Goal: Task Accomplishment & Management: Manage account settings

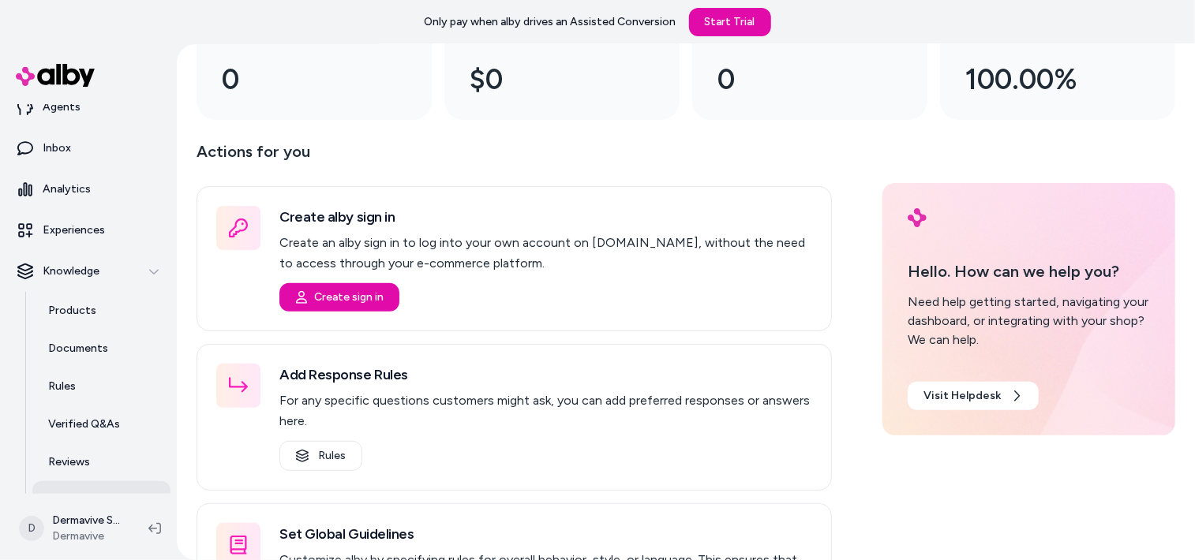
scroll to position [123, 0]
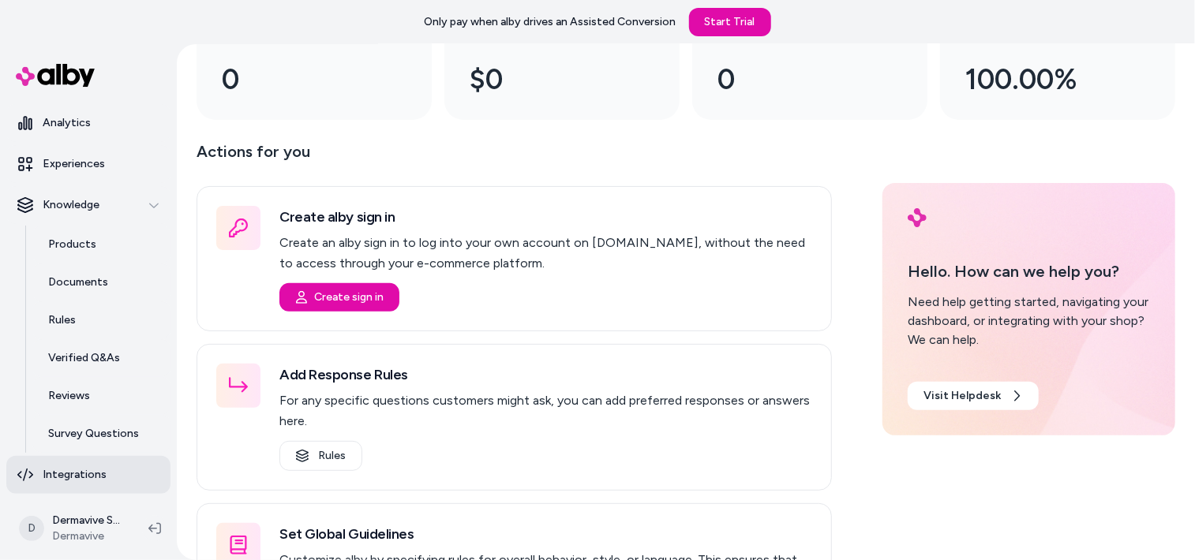
click at [95, 474] on p "Integrations" at bounding box center [75, 475] width 64 height 16
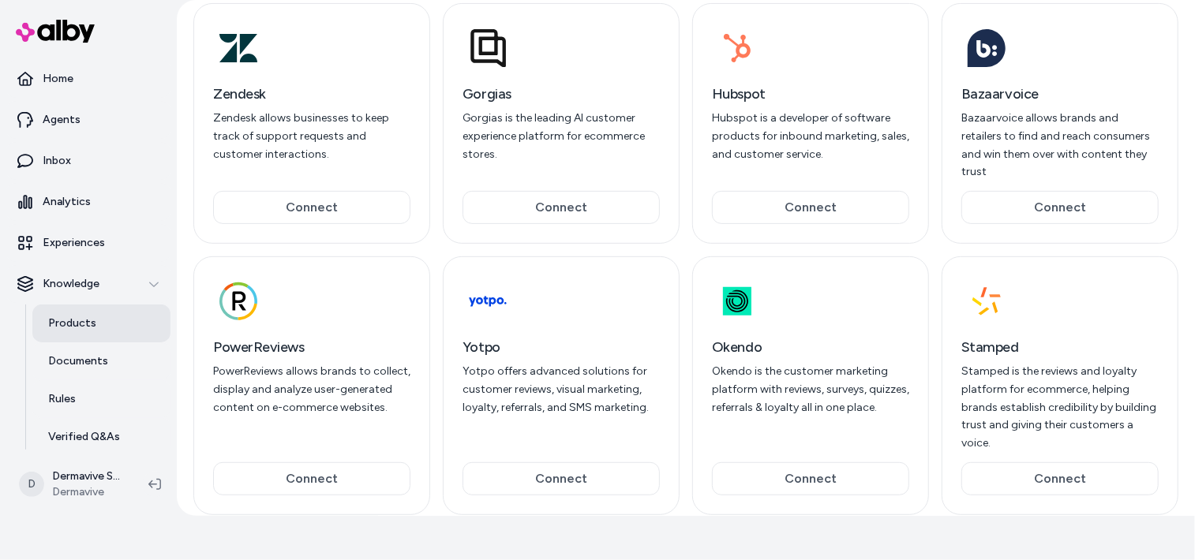
click at [76, 326] on p "Products" at bounding box center [72, 324] width 48 height 16
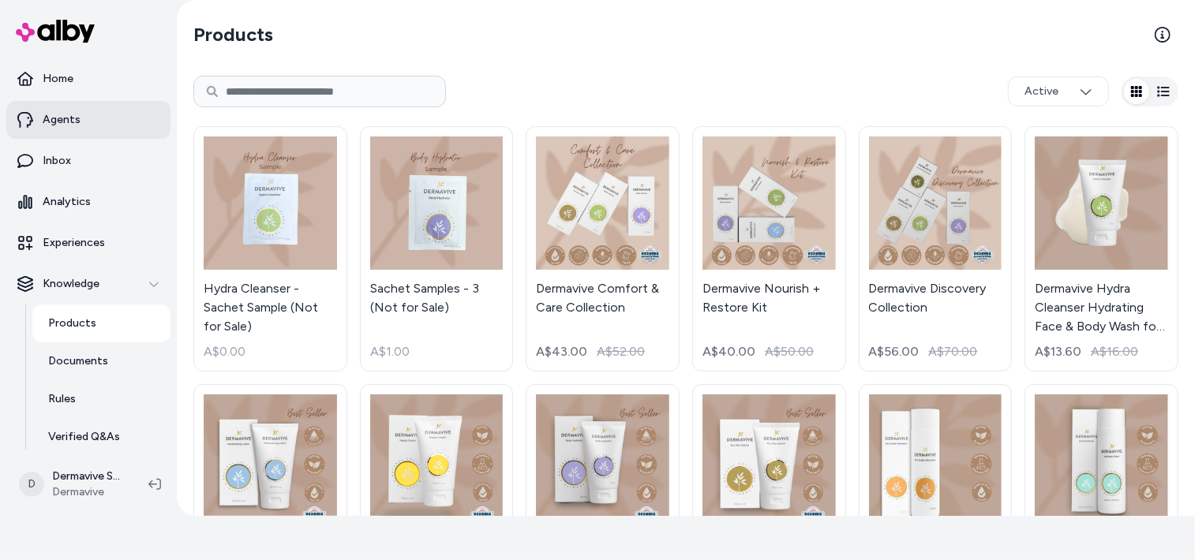
click at [65, 114] on p "Agents" at bounding box center [62, 120] width 38 height 16
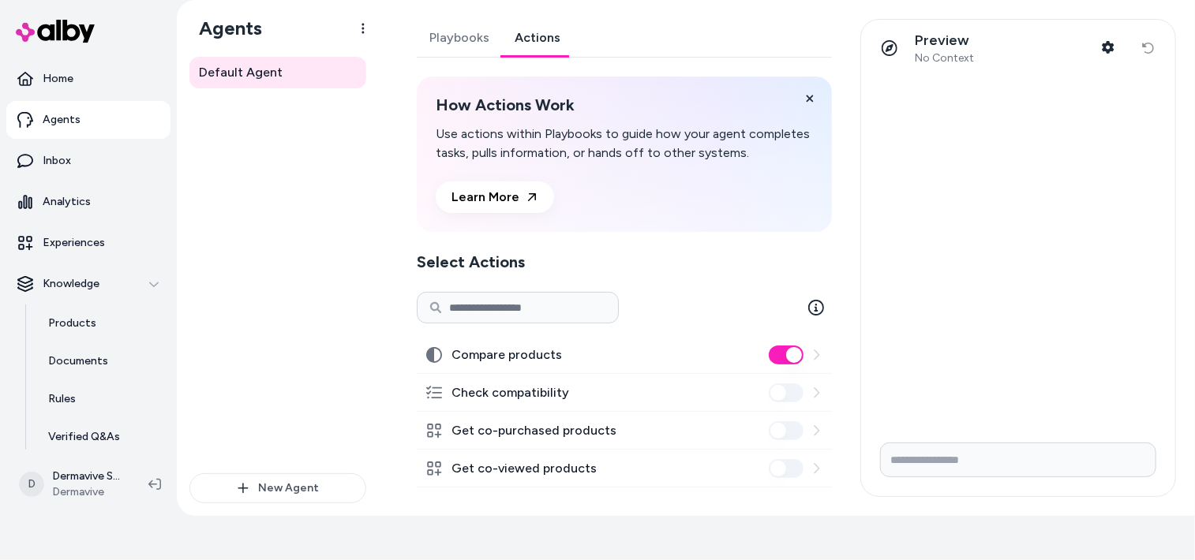
click at [543, 42] on link "Actions" at bounding box center [537, 38] width 71 height 38
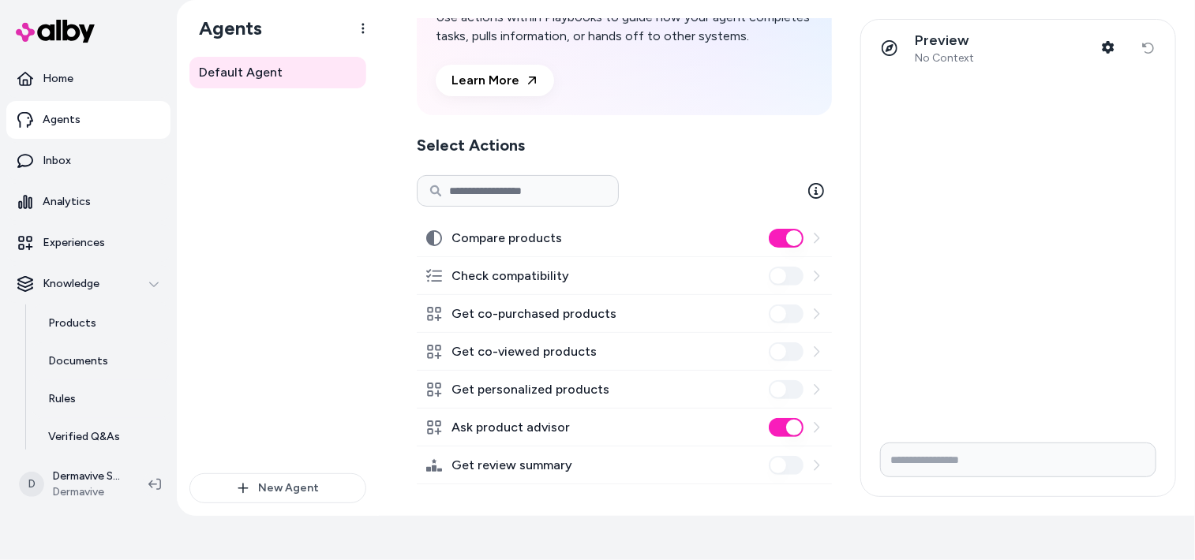
scroll to position [123, 0]
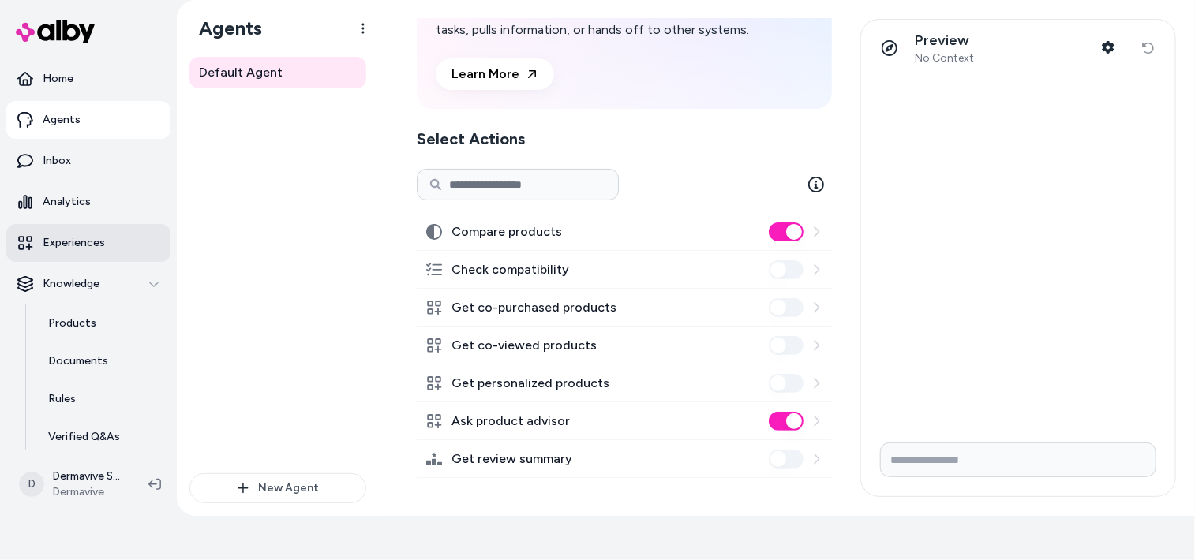
click at [47, 248] on p "Experiences" at bounding box center [74, 243] width 62 height 16
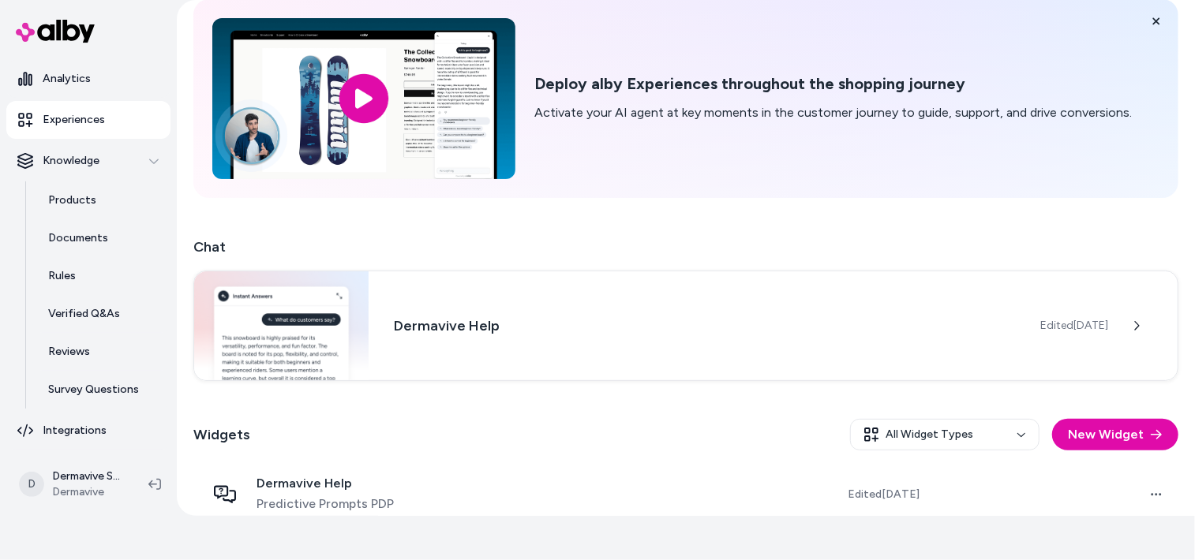
scroll to position [154, 0]
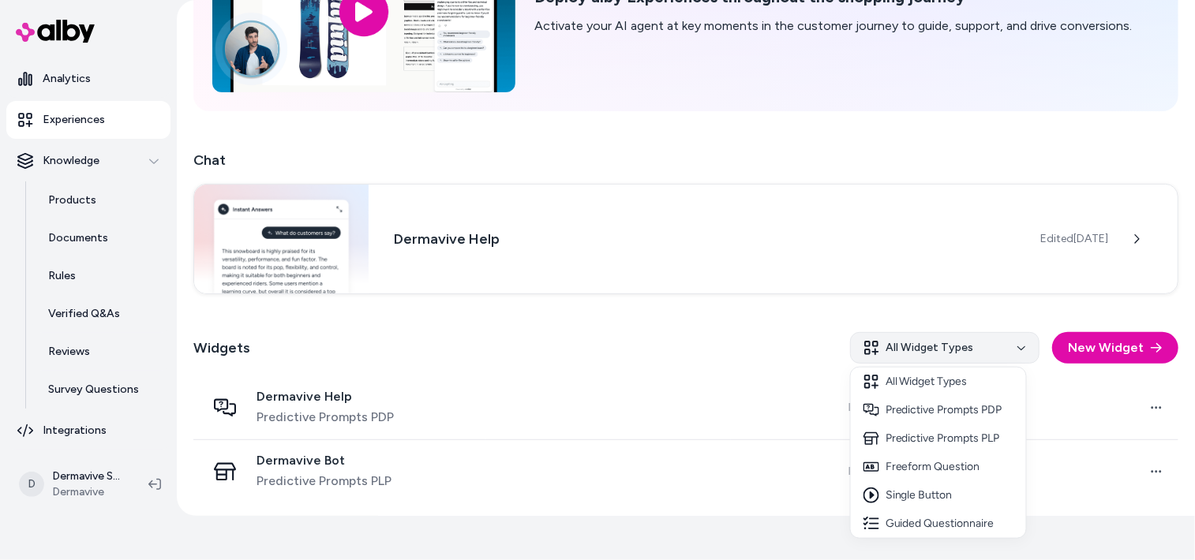
click at [920, 354] on html "Only pay when [PERSON_NAME] drives an Assisted Conversion Start Trial Home Agen…" at bounding box center [597, 236] width 1195 height 560
click at [752, 373] on html "Only pay when [PERSON_NAME] drives an Assisted Conversion Start Trial Home Agen…" at bounding box center [597, 236] width 1195 height 560
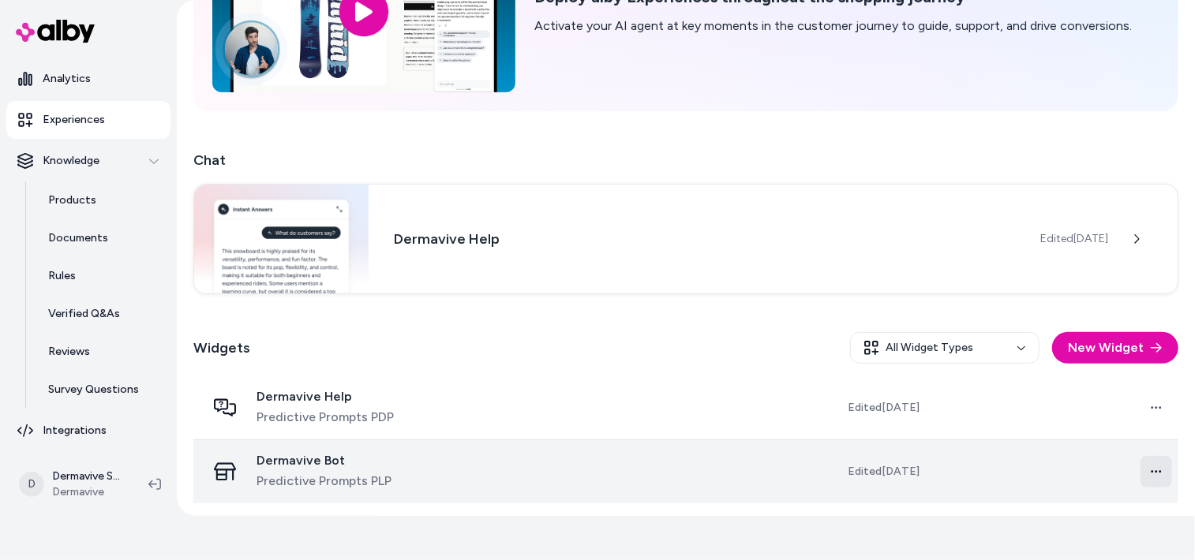
click at [1161, 473] on html "Only pay when [PERSON_NAME] drives an Assisted Conversion Start Trial Home Agen…" at bounding box center [597, 236] width 1195 height 560
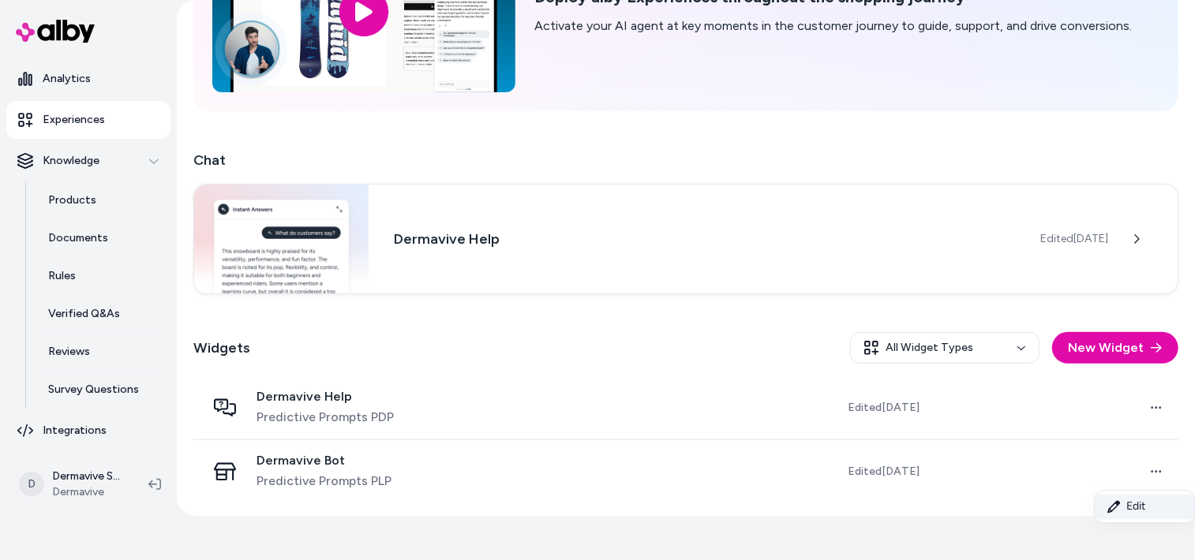
click at [1132, 509] on link "Edit" at bounding box center [1144, 507] width 99 height 25
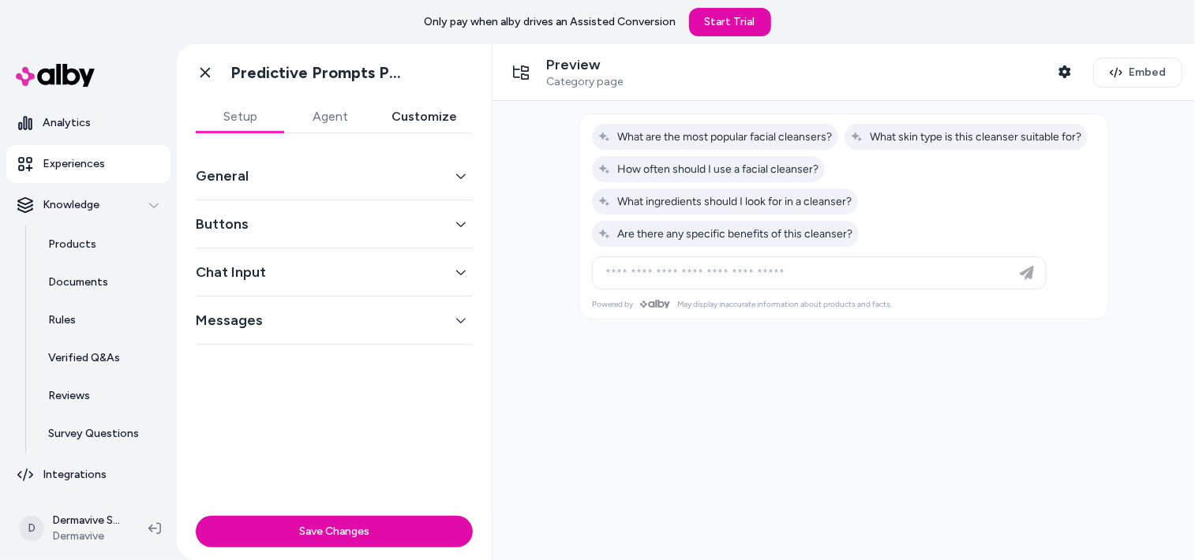
click at [429, 118] on button "Customize" at bounding box center [424, 117] width 97 height 32
click at [470, 226] on button "Buttons" at bounding box center [334, 224] width 277 height 22
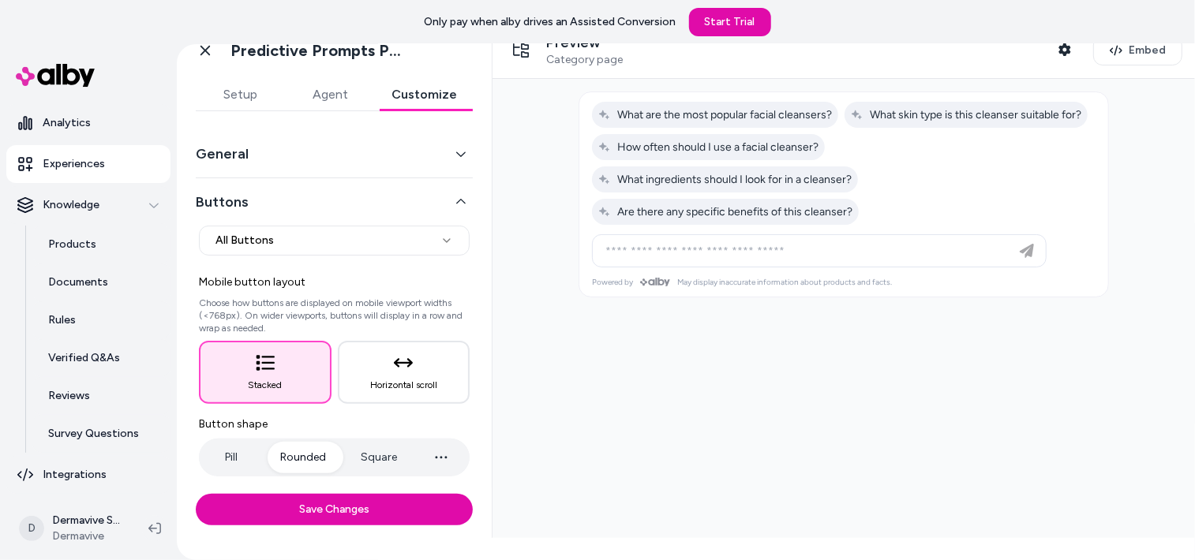
scroll to position [32, 0]
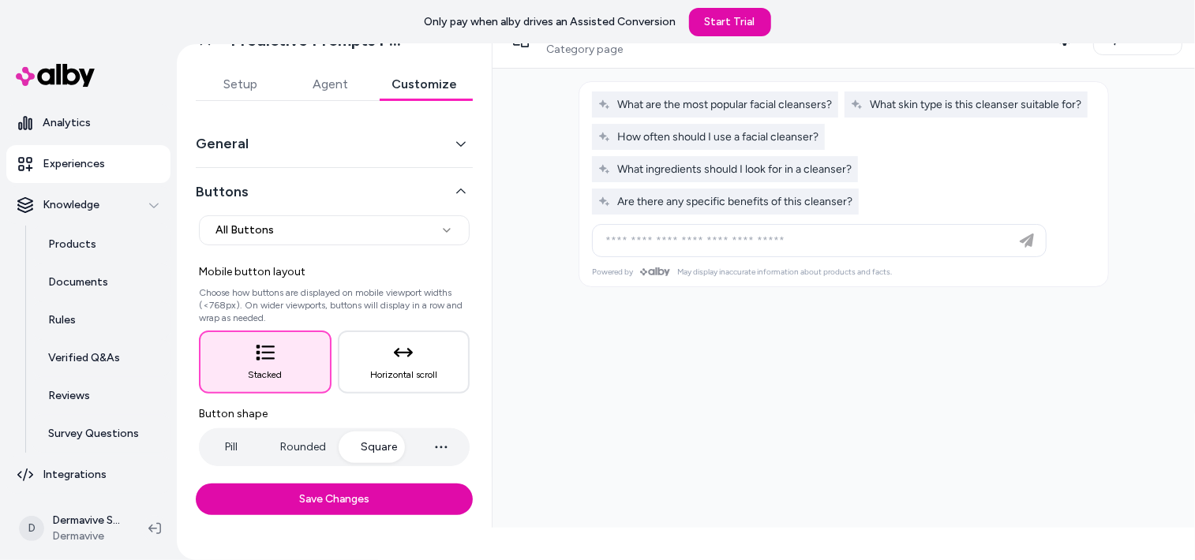
click at [367, 443] on button "Square" at bounding box center [379, 448] width 68 height 32
click at [296, 446] on button "Rounded" at bounding box center [302, 448] width 77 height 32
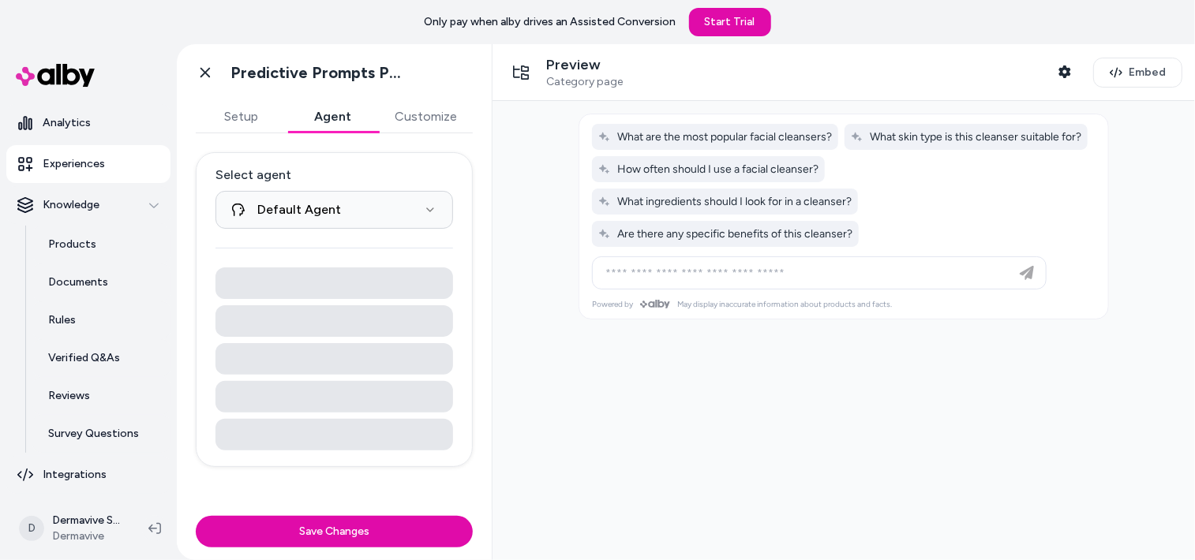
click at [333, 122] on button "Agent" at bounding box center [333, 117] width 92 height 32
click at [243, 118] on button "Setup" at bounding box center [242, 117] width 92 height 32
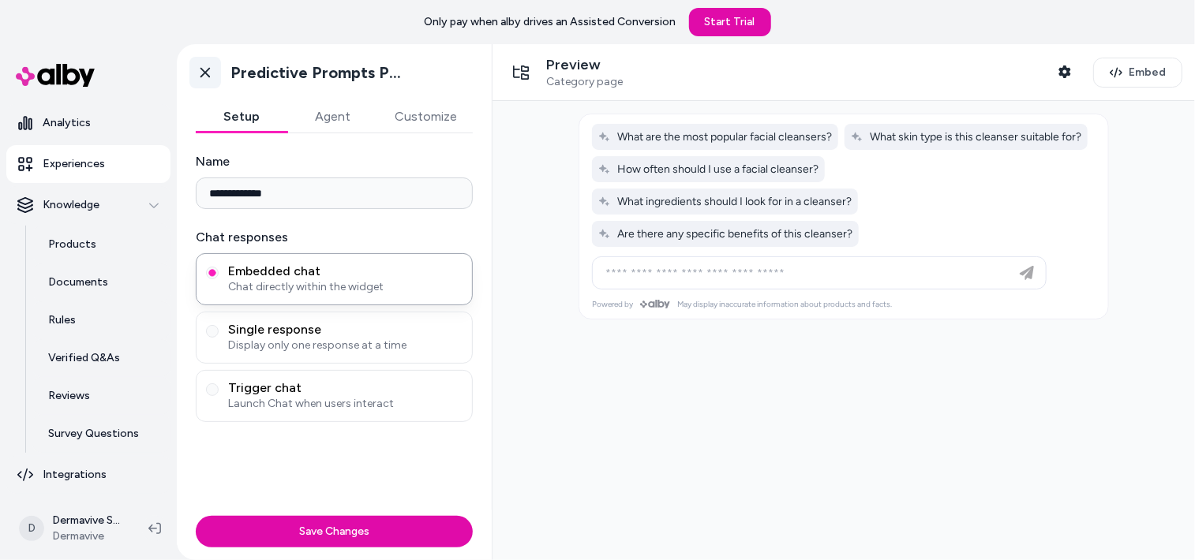
click at [212, 75] on icon at bounding box center [205, 73] width 16 height 16
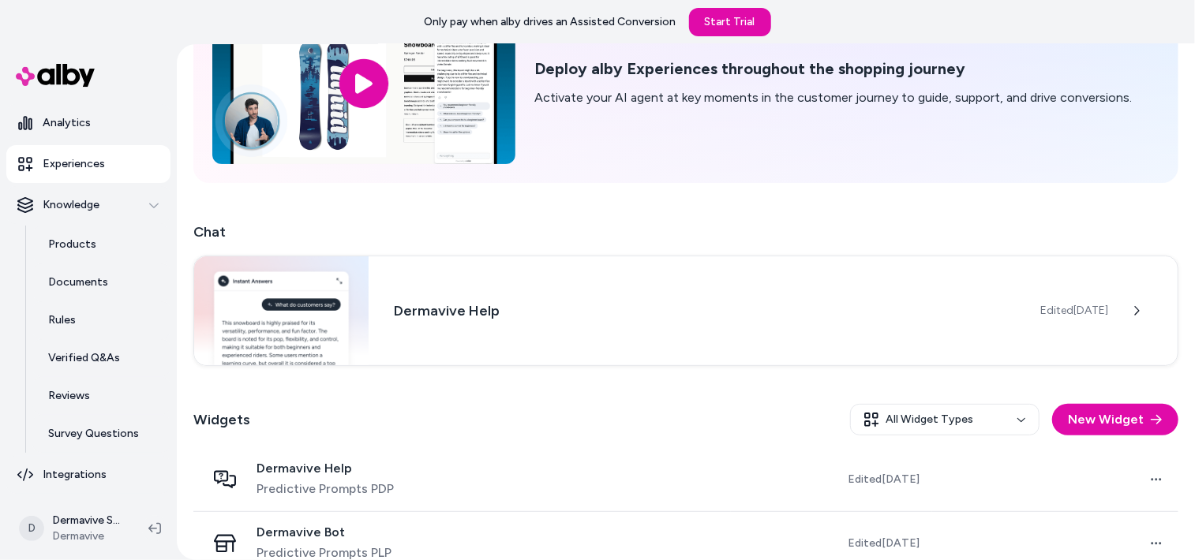
scroll to position [154, 0]
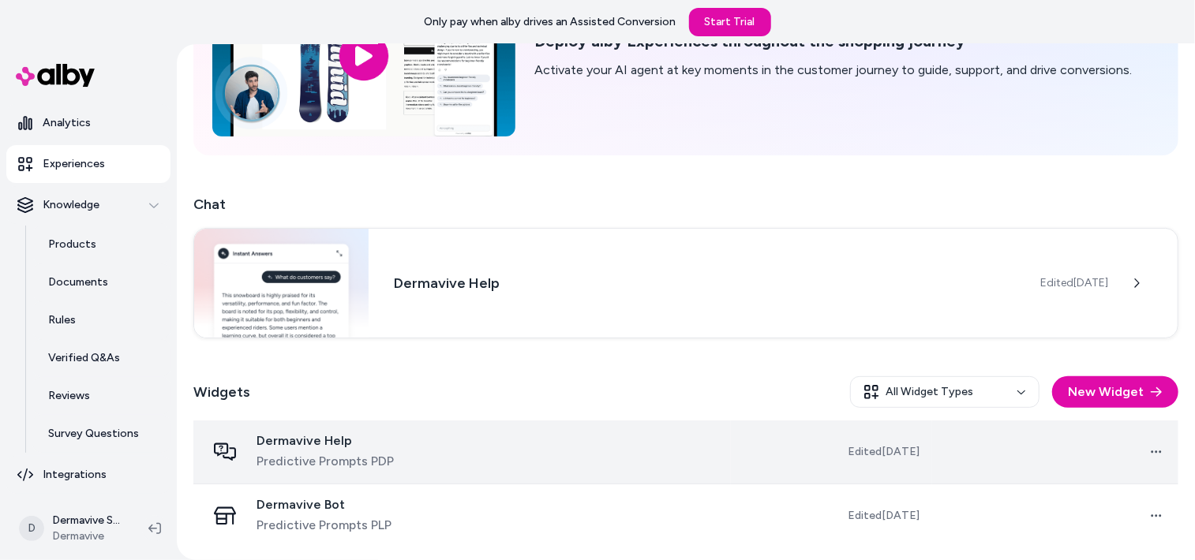
click at [295, 436] on span "Dermavive Help" at bounding box center [324, 441] width 137 height 16
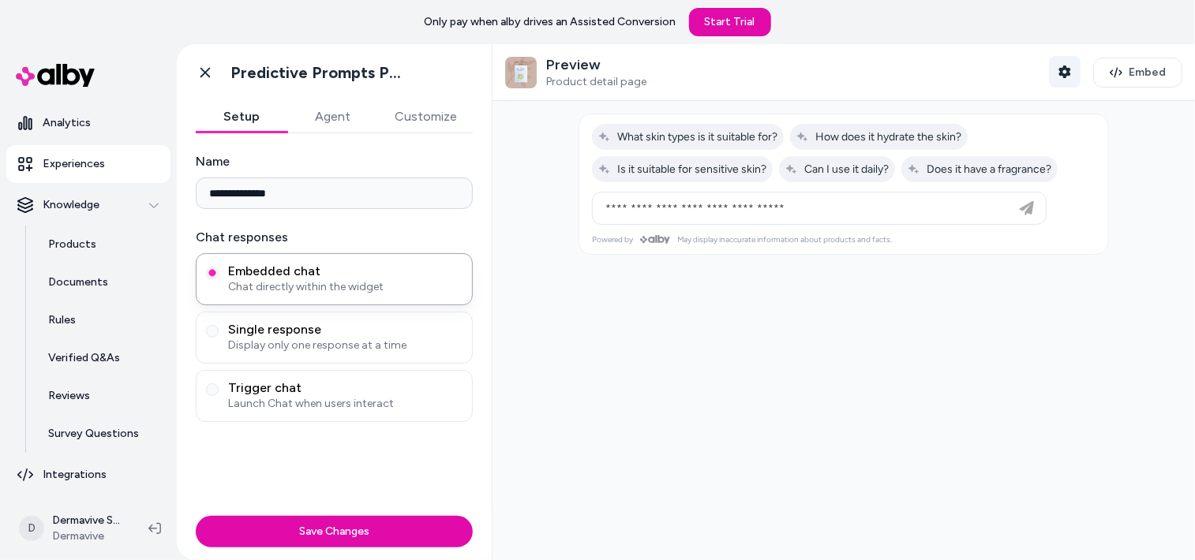
click at [1054, 64] on button "Shopper Context" at bounding box center [1065, 72] width 32 height 32
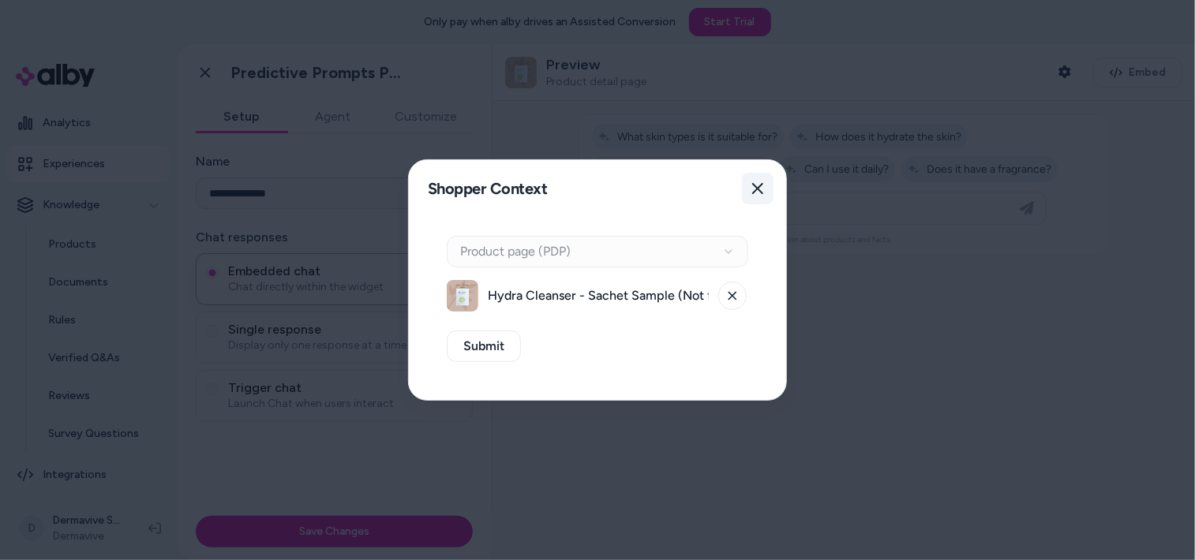
click at [758, 189] on icon "button" at bounding box center [757, 188] width 11 height 11
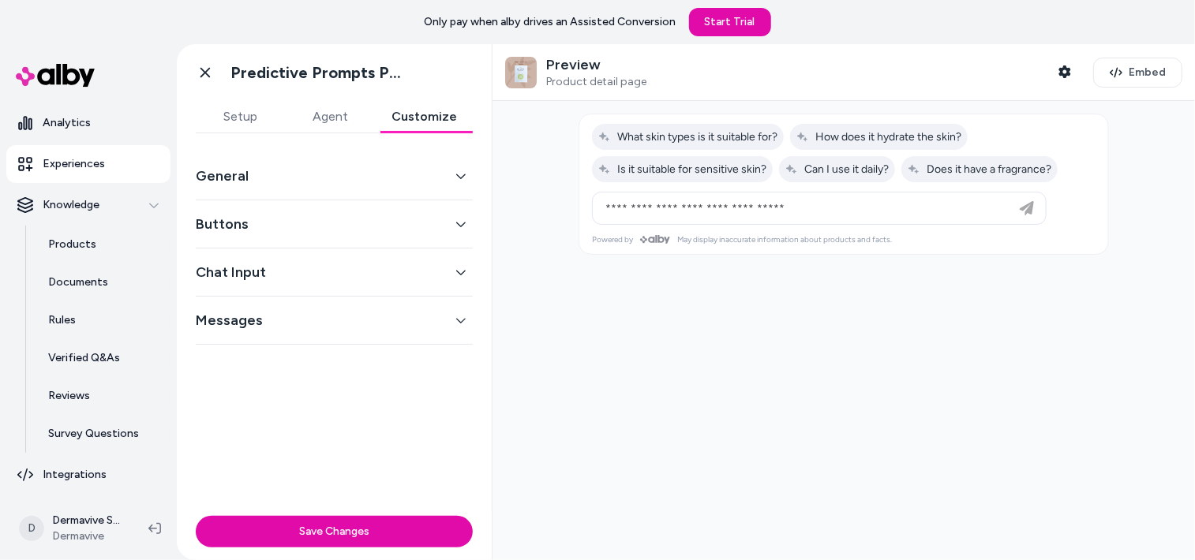
click at [421, 114] on button "Customize" at bounding box center [424, 117] width 97 height 32
click at [455, 228] on button "Buttons" at bounding box center [334, 224] width 277 height 22
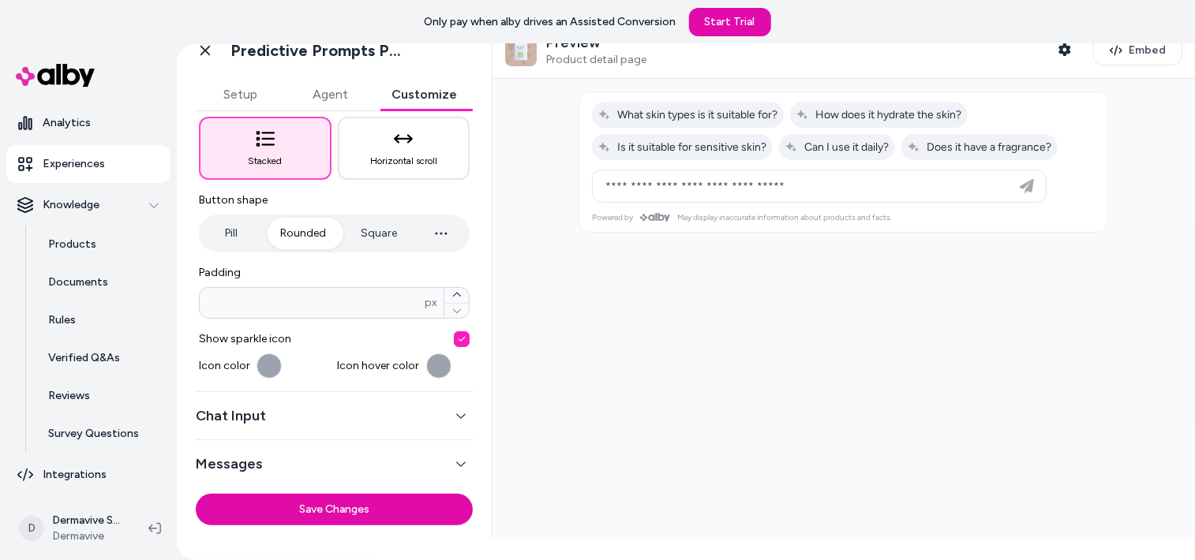
scroll to position [32, 0]
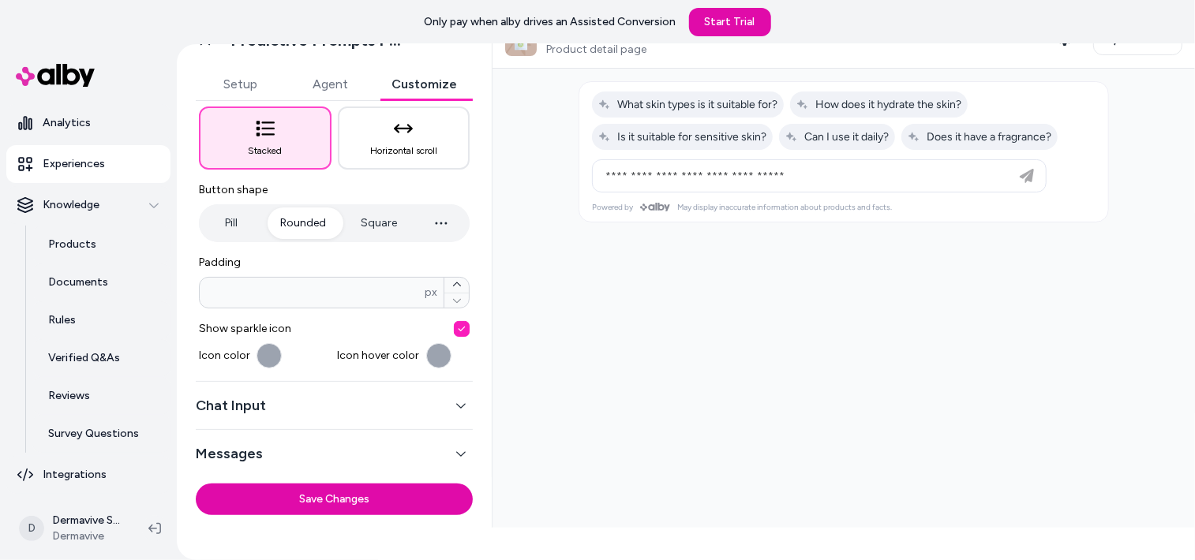
click at [441, 406] on button "Chat Input" at bounding box center [334, 406] width 277 height 22
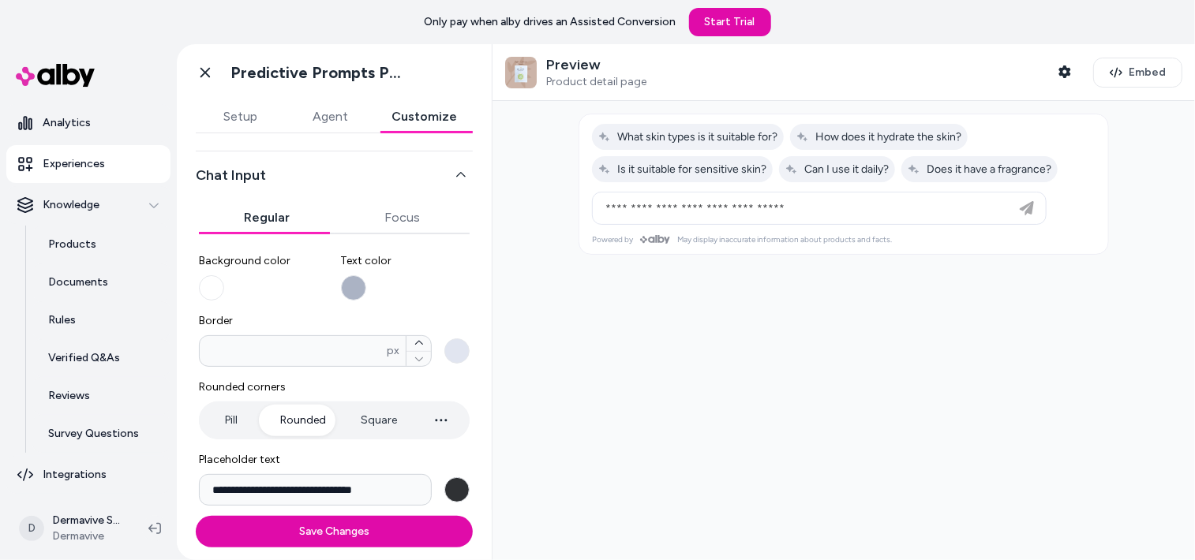
scroll to position [255, 0]
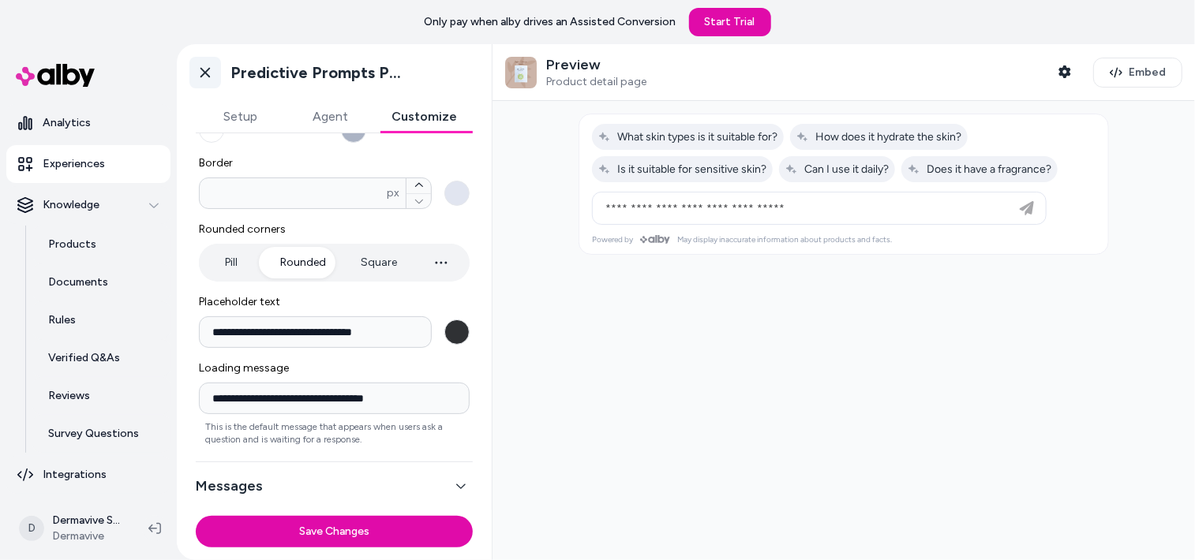
click at [211, 73] on icon at bounding box center [205, 73] width 16 height 16
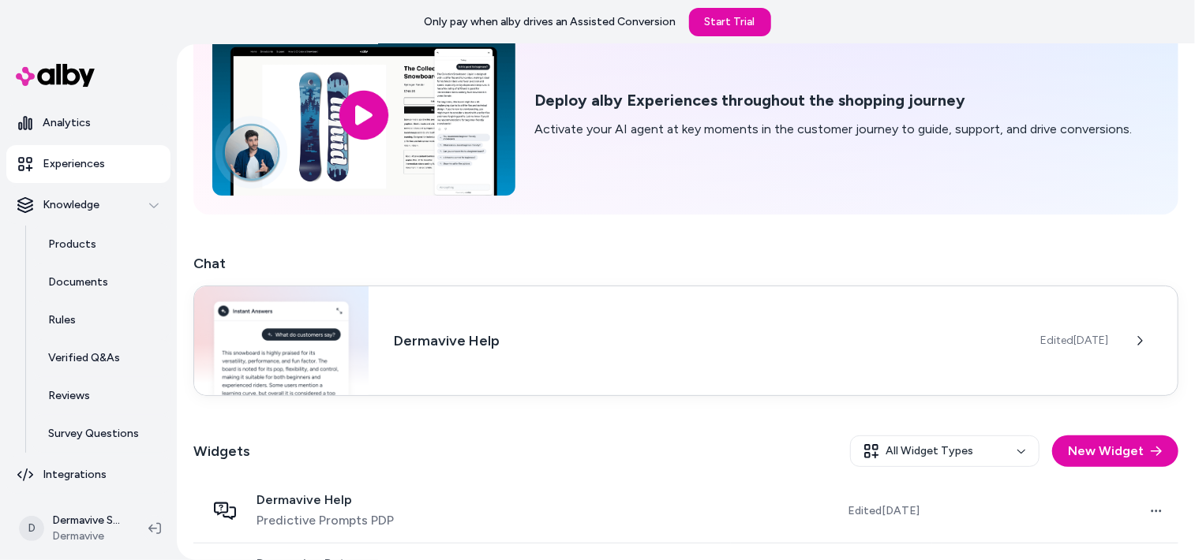
scroll to position [154, 0]
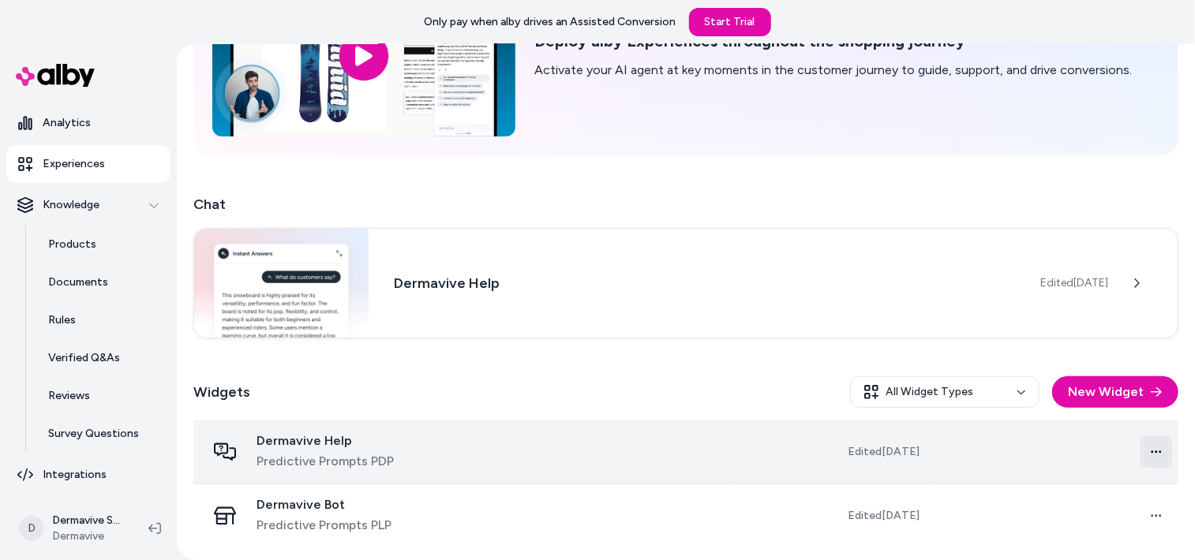
click at [1155, 449] on html "Only pay when [PERSON_NAME] drives an Assisted Conversion Start Trial Home Agen…" at bounding box center [597, 280] width 1195 height 560
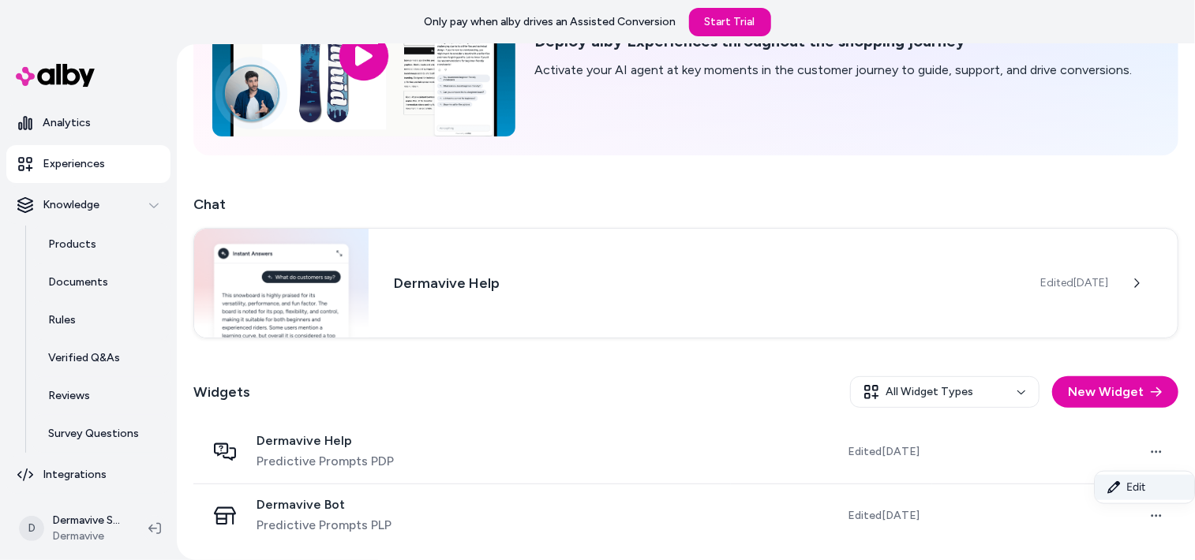
click at [1134, 486] on link "Edit" at bounding box center [1144, 487] width 99 height 25
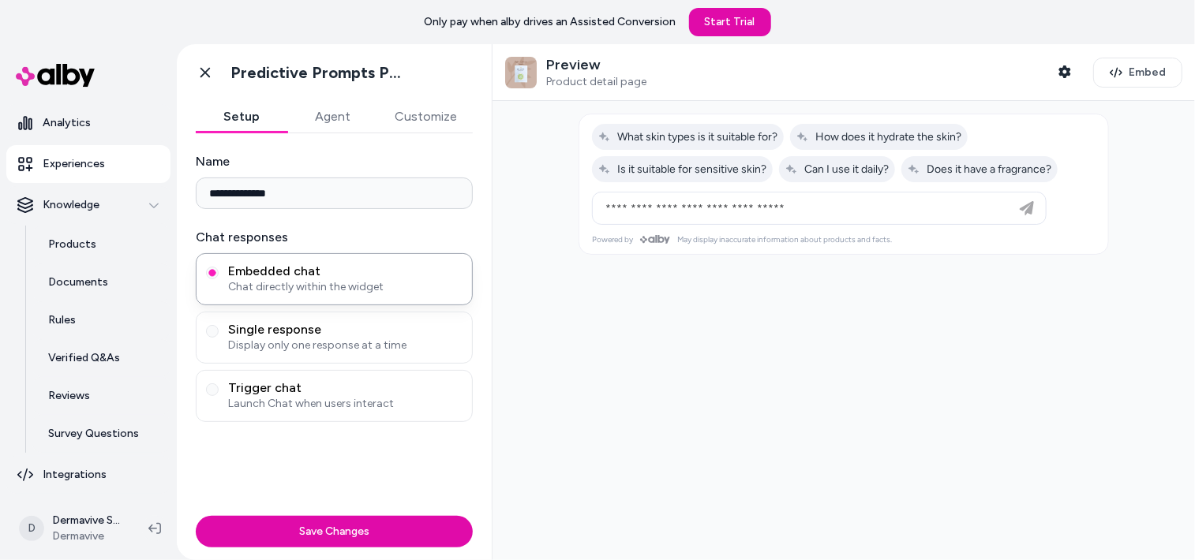
click at [316, 119] on button "Agent" at bounding box center [333, 117] width 92 height 32
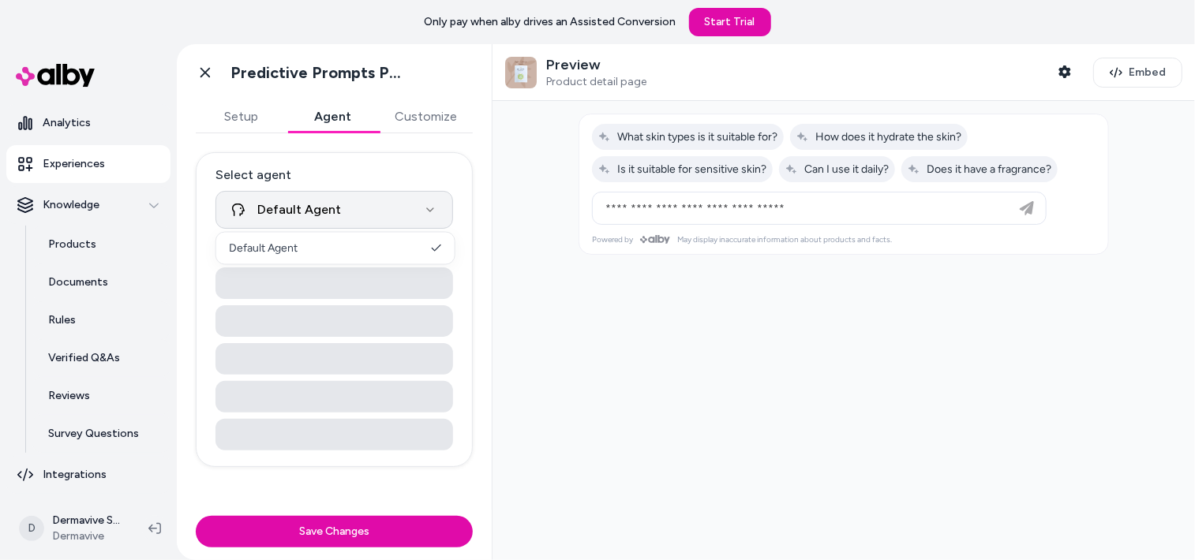
click at [243, 209] on html "**********" at bounding box center [597, 280] width 1195 height 560
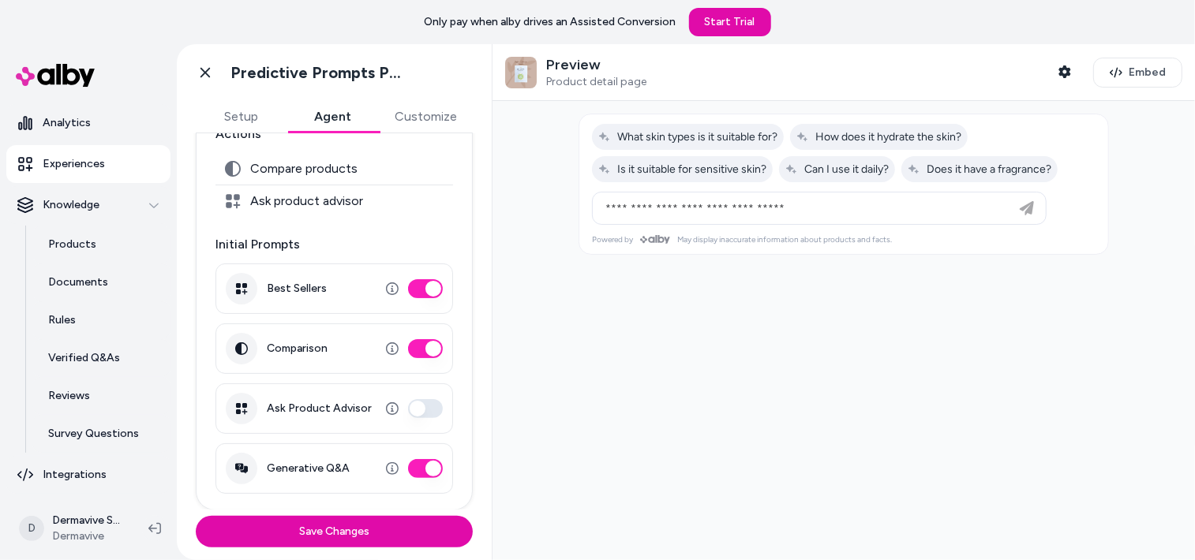
scroll to position [79, 0]
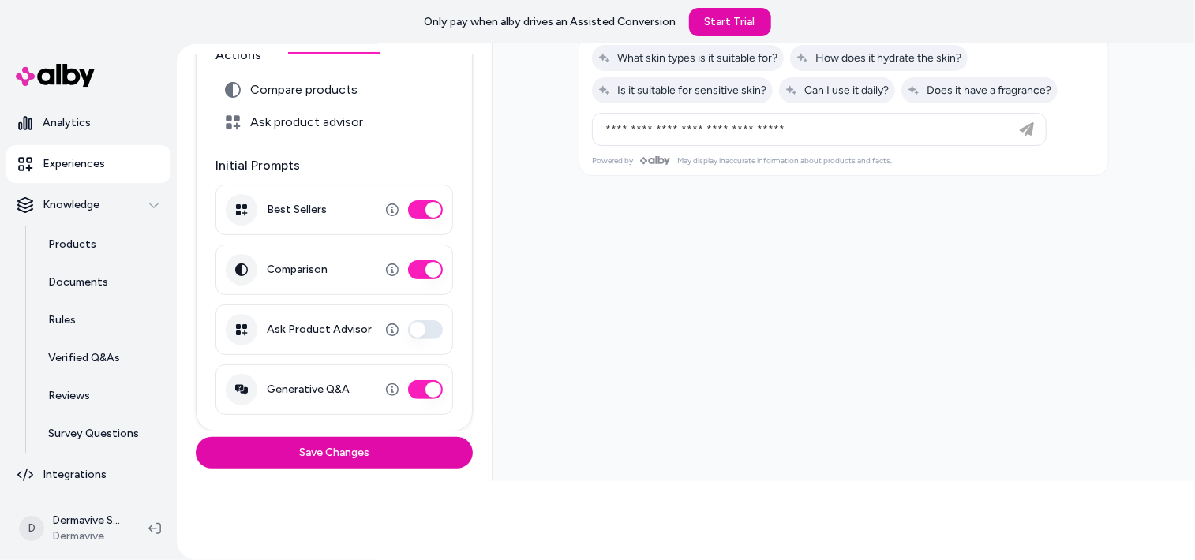
click at [422, 325] on button "Ask Product Advisor" at bounding box center [425, 329] width 35 height 19
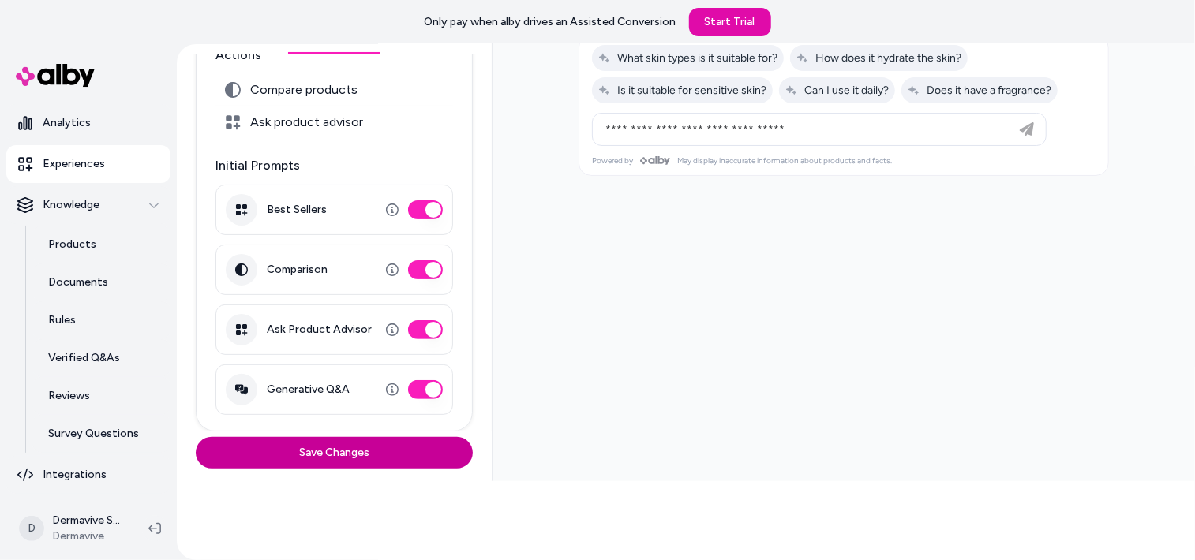
click at [365, 452] on button "Save Changes" at bounding box center [334, 453] width 277 height 32
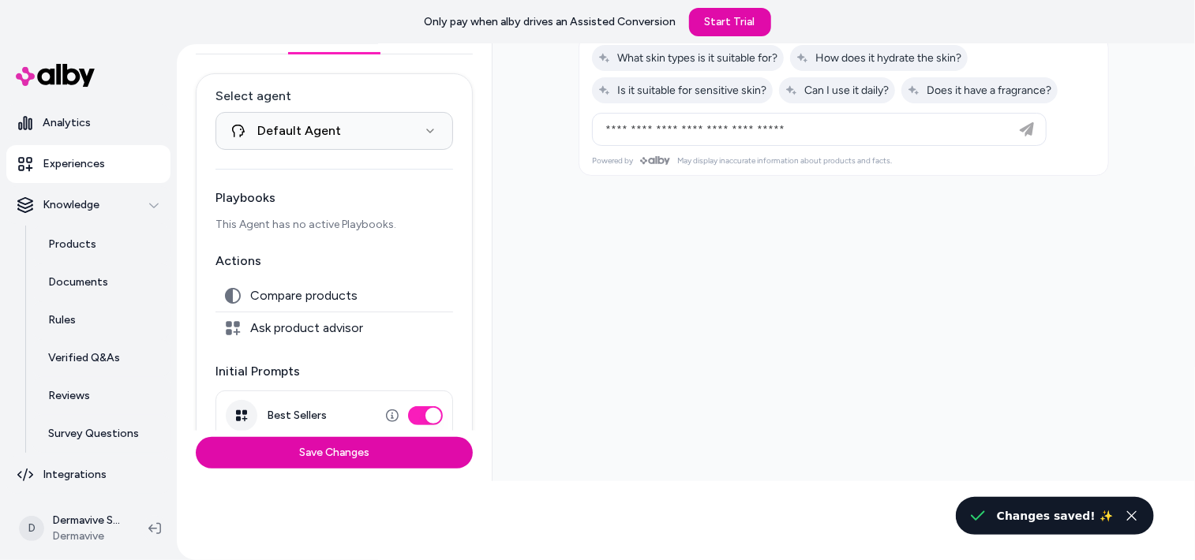
scroll to position [44, 0]
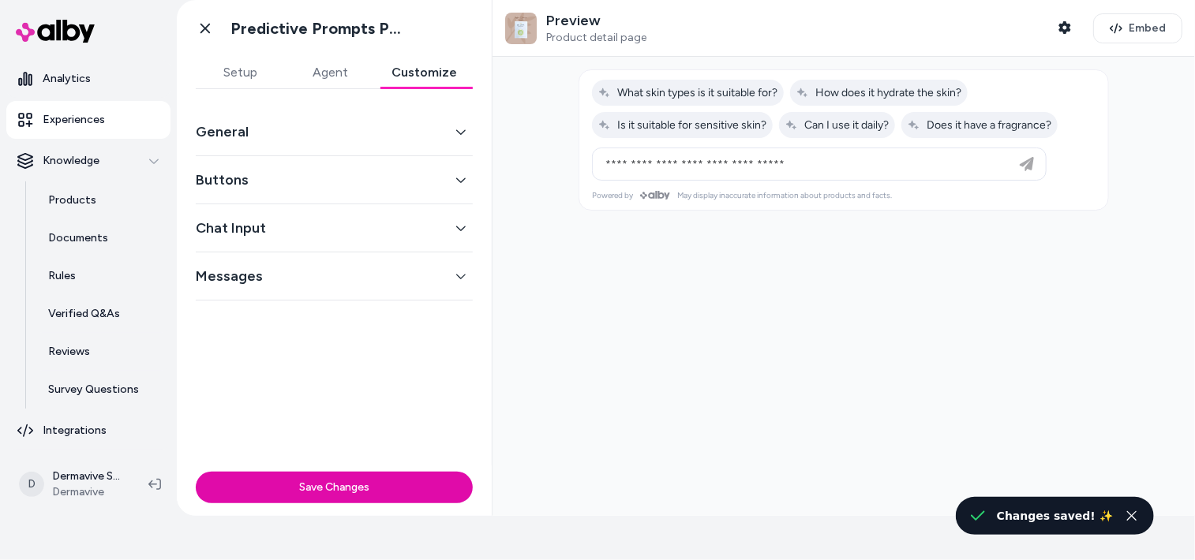
click at [445, 73] on button "Customize" at bounding box center [424, 73] width 97 height 32
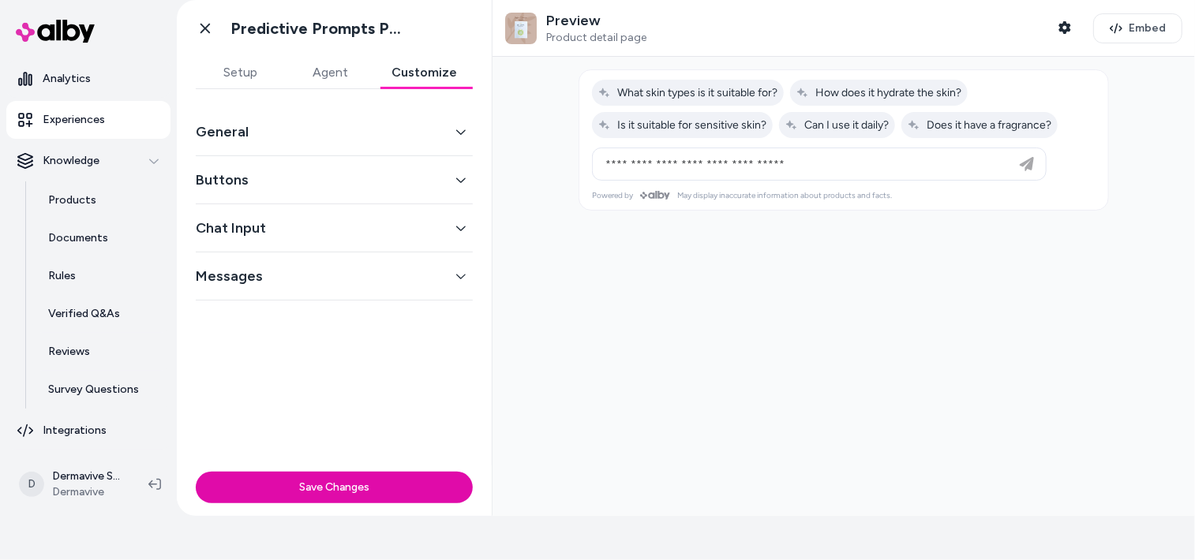
click at [467, 265] on button "Messages" at bounding box center [334, 276] width 277 height 22
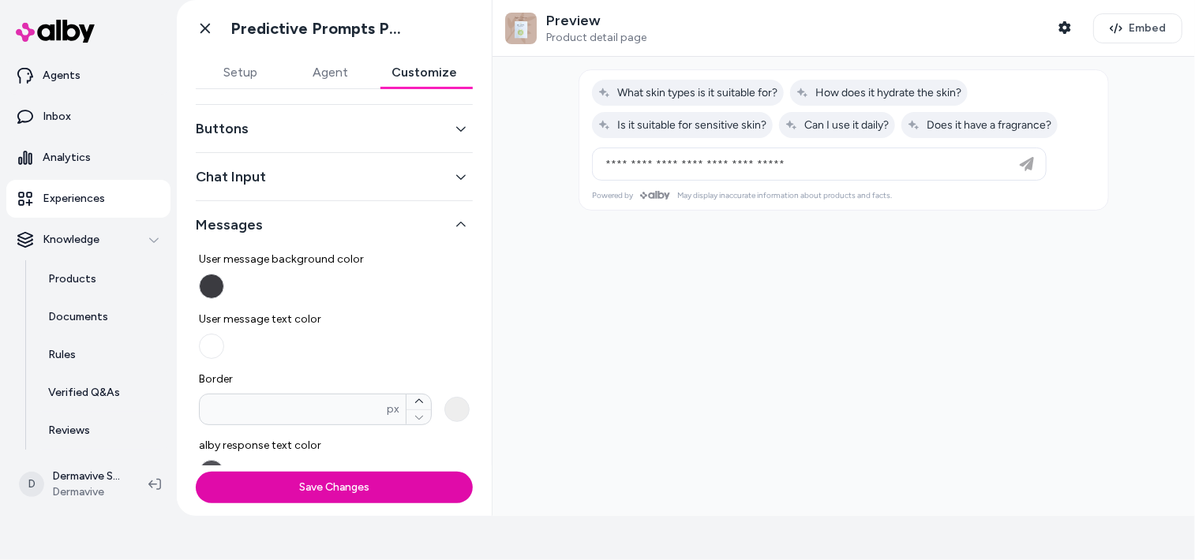
scroll to position [0, 0]
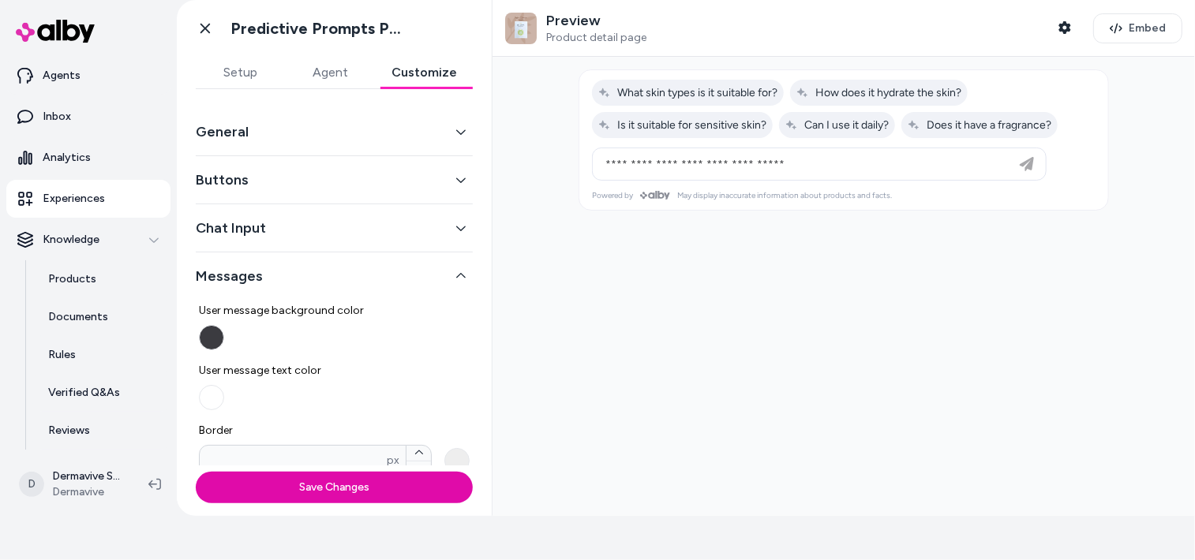
click at [445, 177] on button "Buttons" at bounding box center [334, 180] width 277 height 22
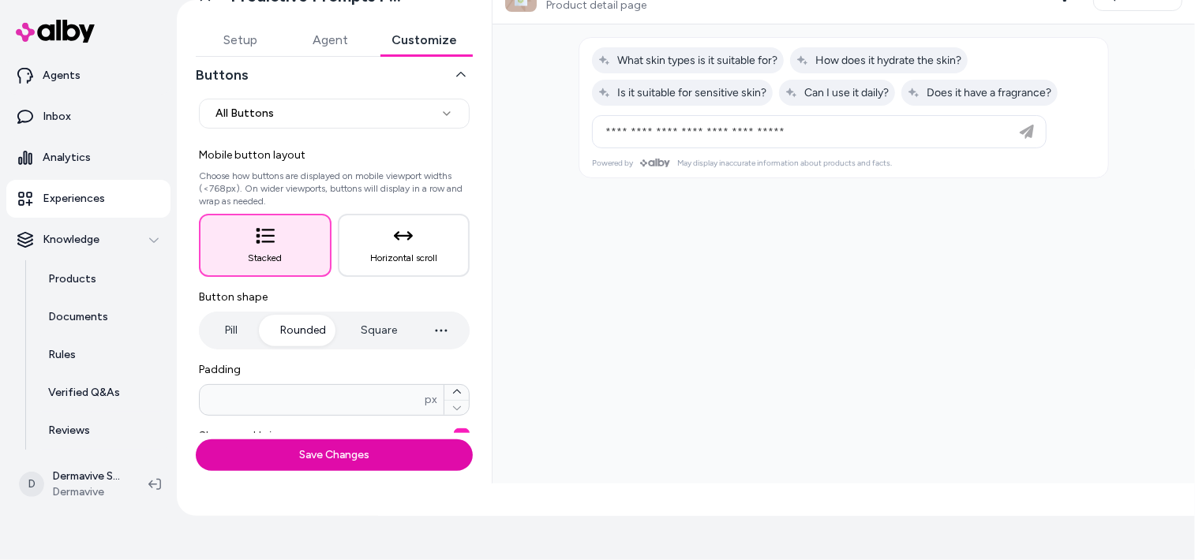
scroll to position [66, 0]
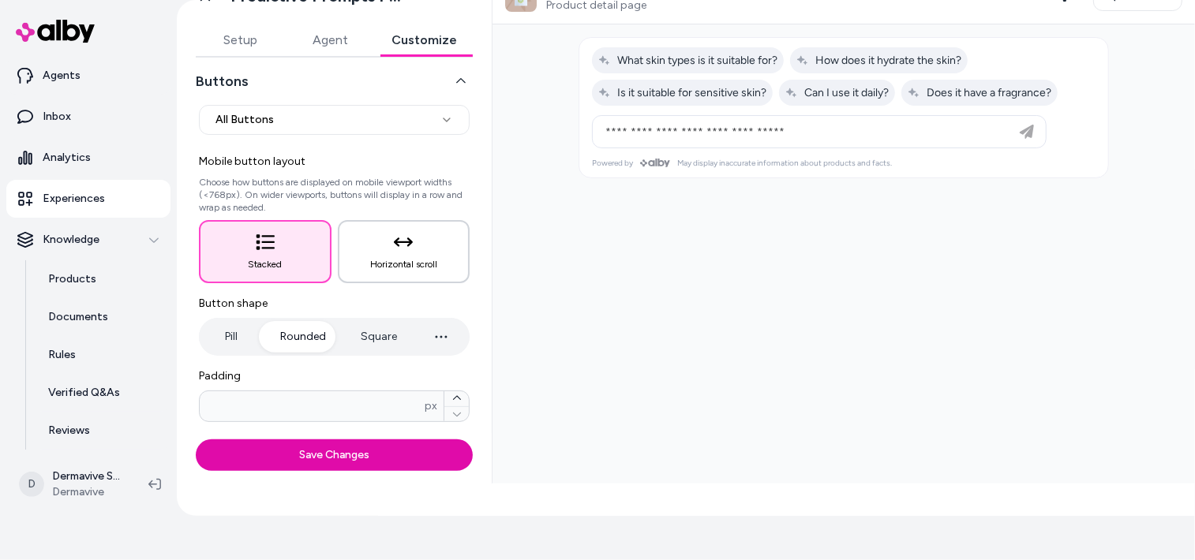
click at [394, 247] on icon "button" at bounding box center [403, 242] width 19 height 19
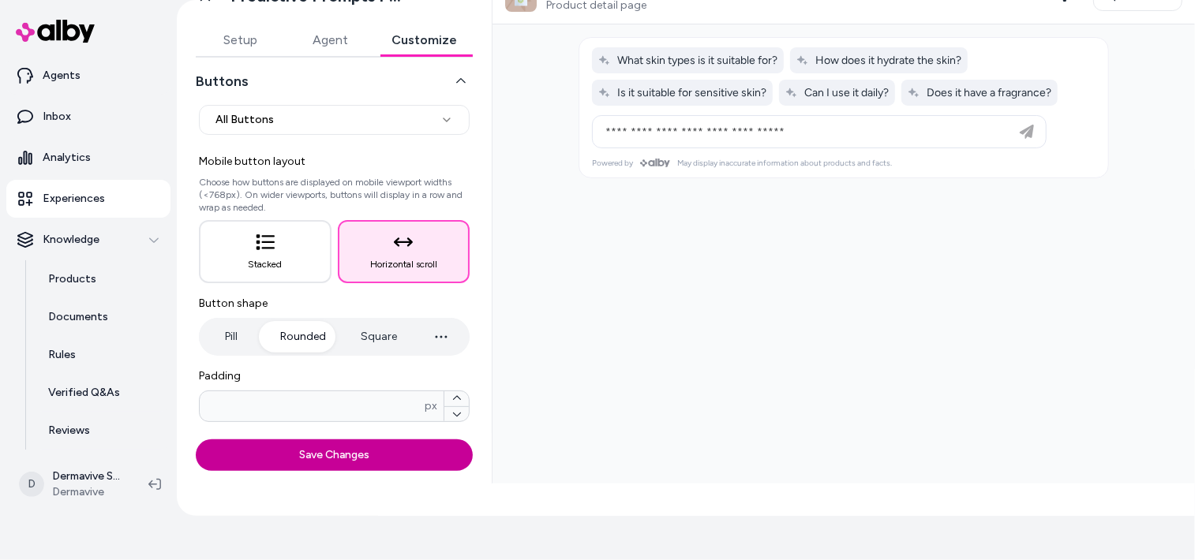
click at [358, 455] on button "Save Changes" at bounding box center [334, 456] width 277 height 32
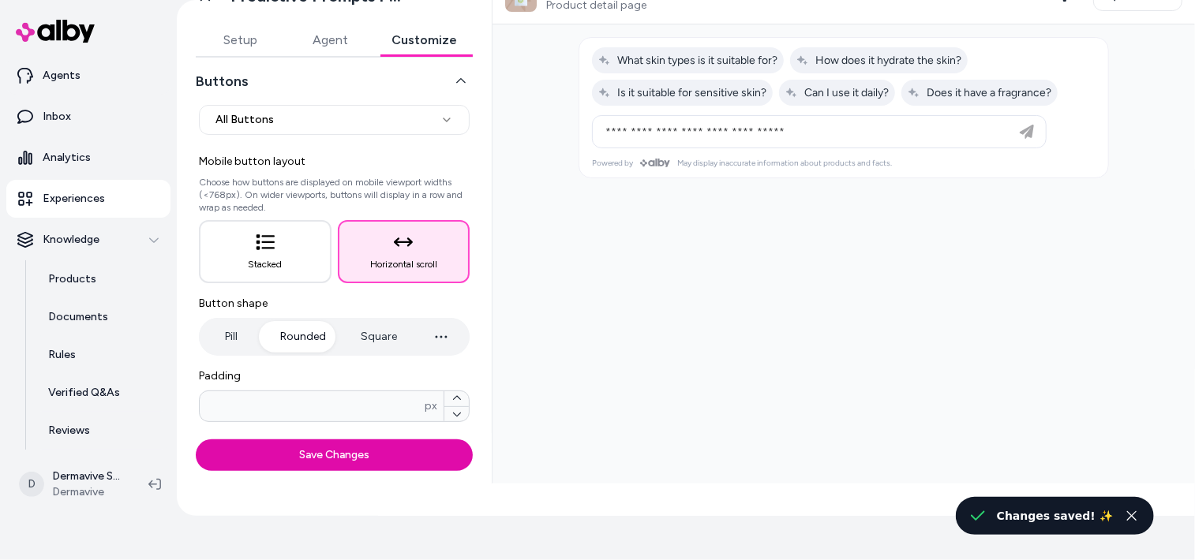
scroll to position [0, 0]
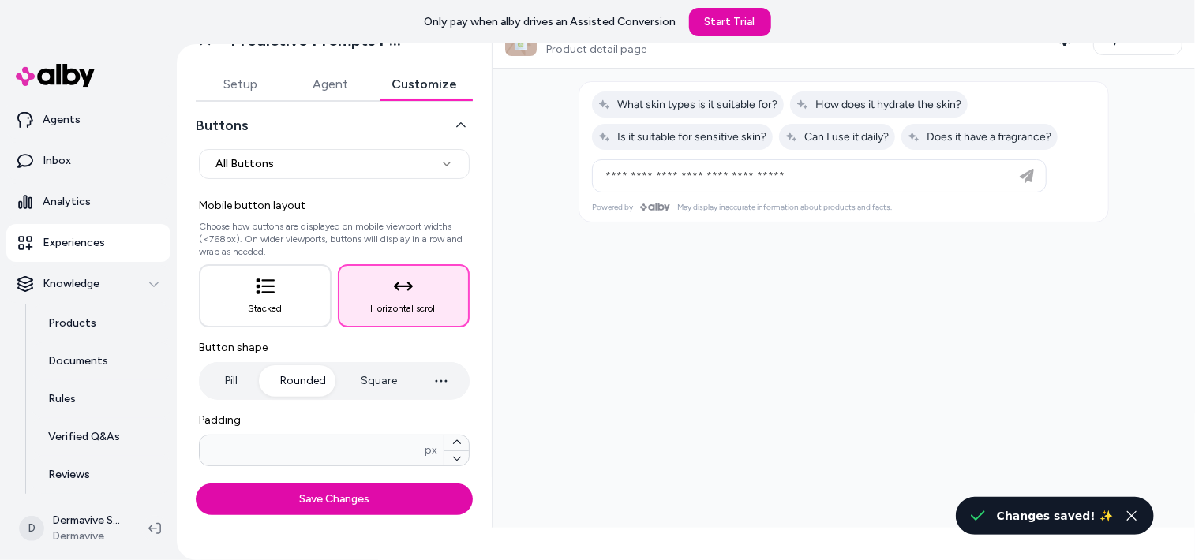
click at [373, 340] on span "Button shape" at bounding box center [334, 348] width 271 height 16
click at [376, 377] on button "Square" at bounding box center [379, 381] width 68 height 32
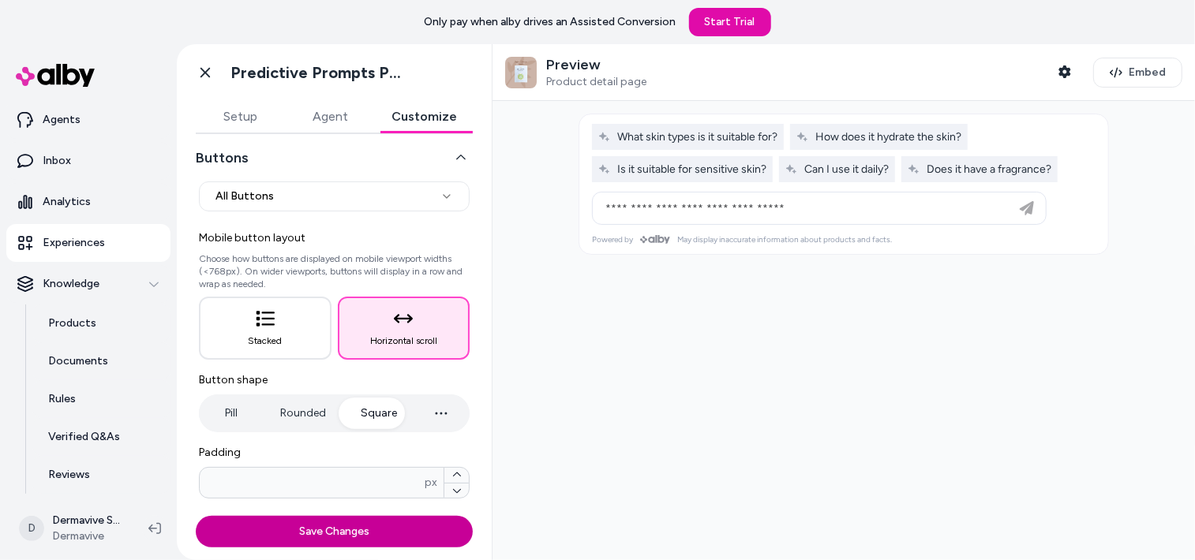
click at [353, 532] on button "Save Changes" at bounding box center [334, 532] width 277 height 32
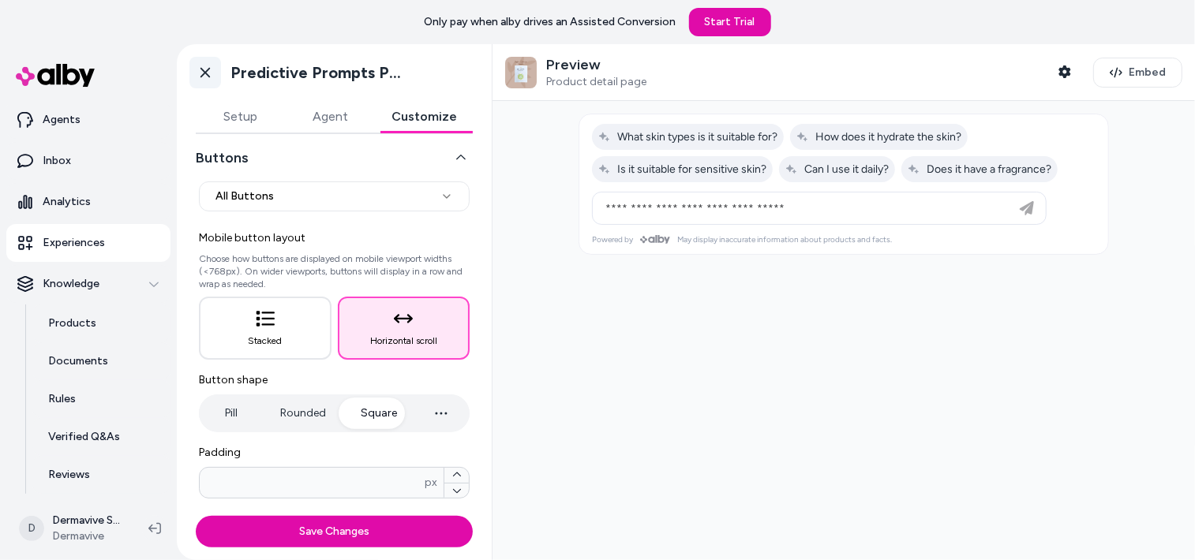
click at [199, 78] on icon at bounding box center [205, 73] width 16 height 16
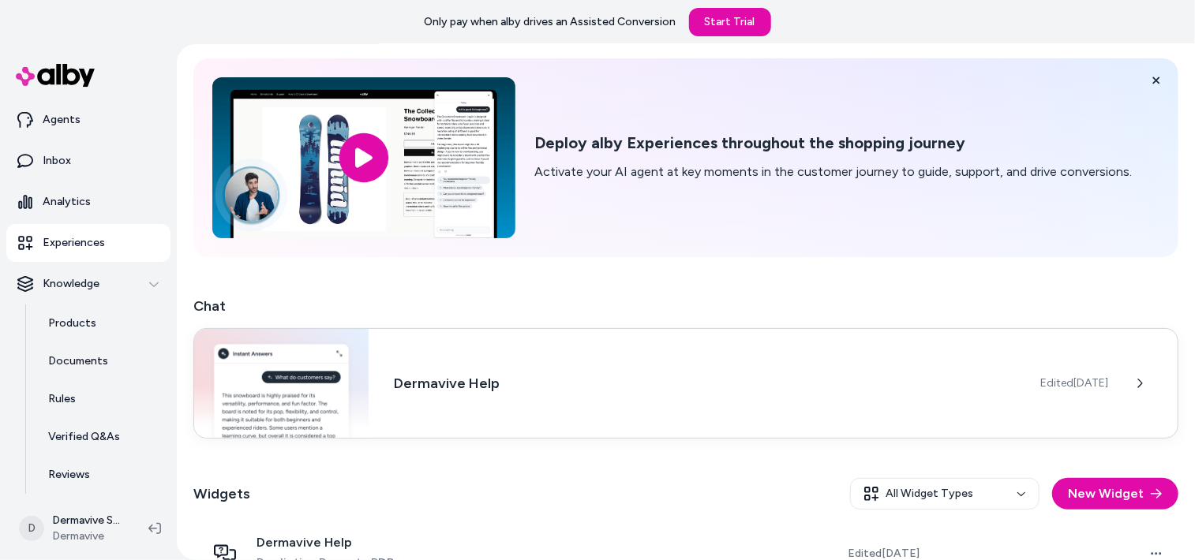
scroll to position [79, 0]
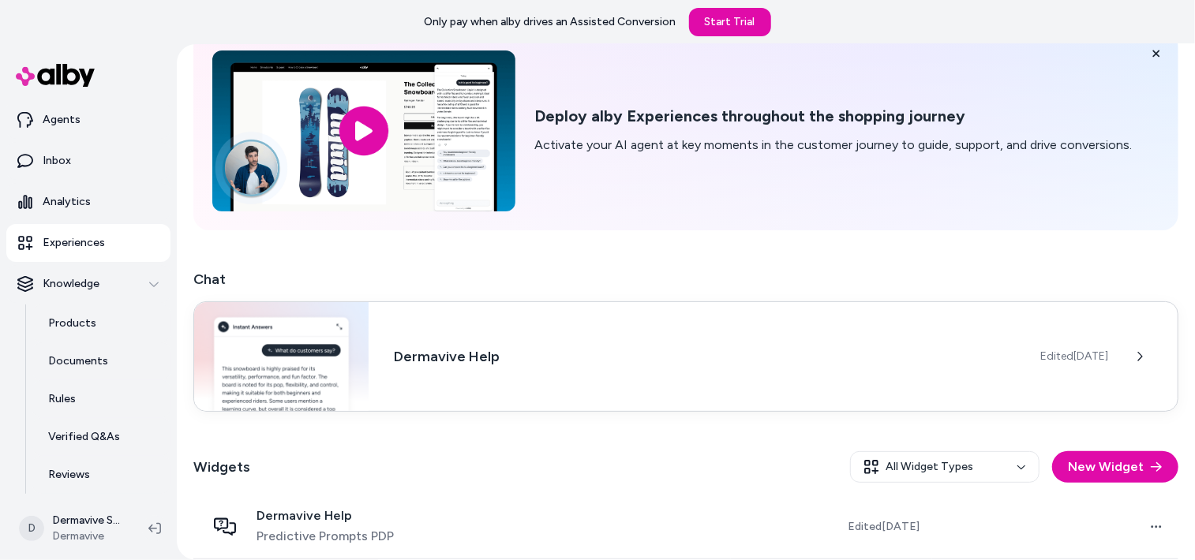
click at [445, 358] on h3 "Dermavive Help" at bounding box center [704, 357] width 621 height 22
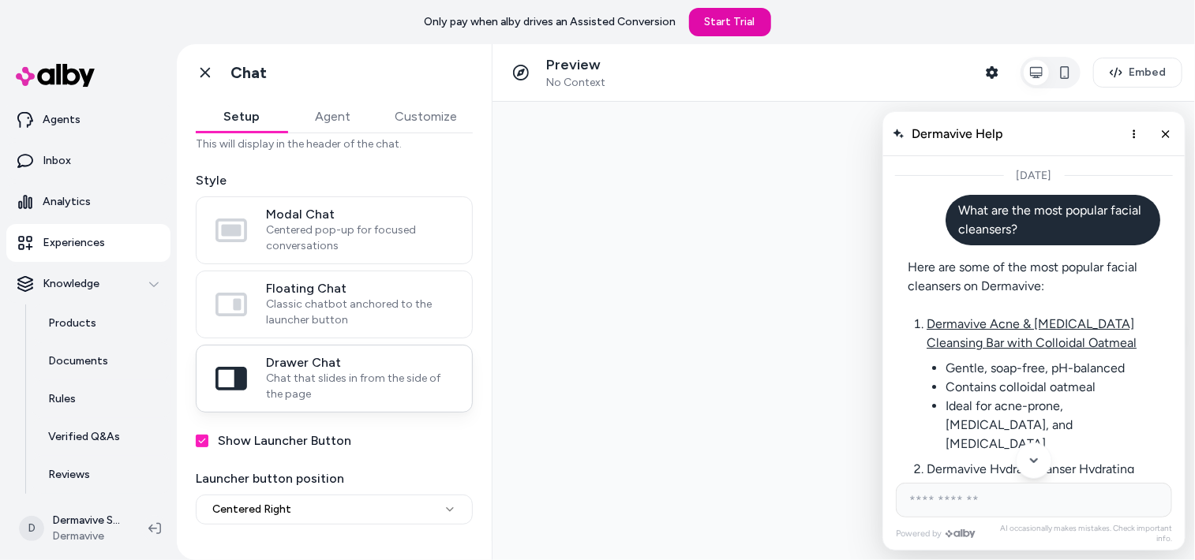
scroll to position [327, 0]
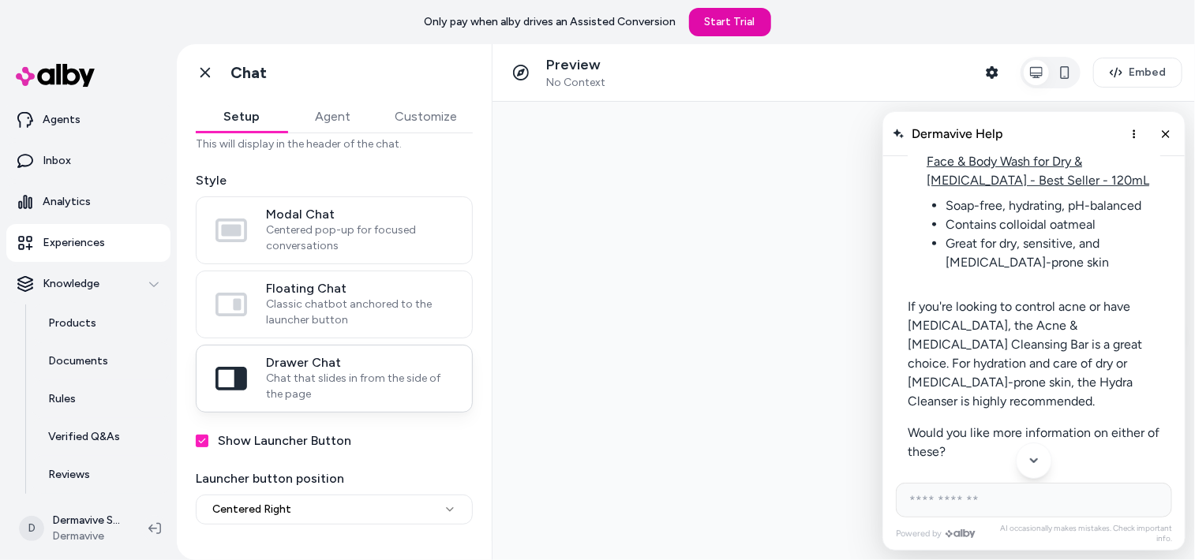
click at [245, 379] on icon at bounding box center [231, 379] width 32 height 24
click at [0, 0] on button "Drawer Chat Chat that slides in from the side of the page" at bounding box center [0, 0] width 0 height 0
click at [241, 381] on icon at bounding box center [231, 379] width 32 height 24
click at [0, 0] on button "Drawer Chat Chat that slides in from the side of the page" at bounding box center [0, 0] width 0 height 0
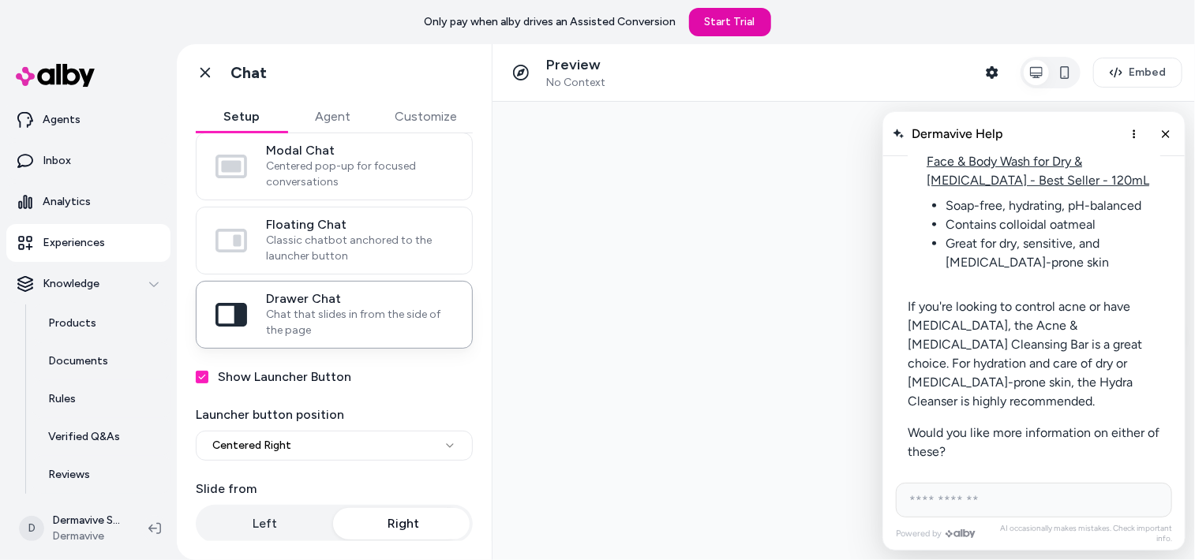
click at [197, 374] on button "Show Launcher Button" at bounding box center [202, 377] width 13 height 13
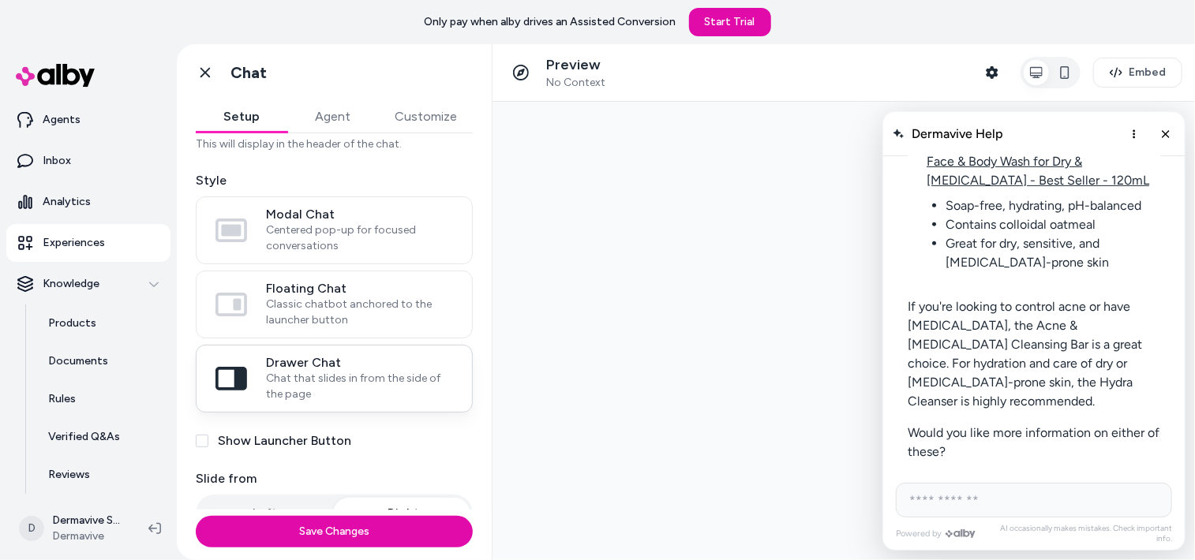
scroll to position [0, 0]
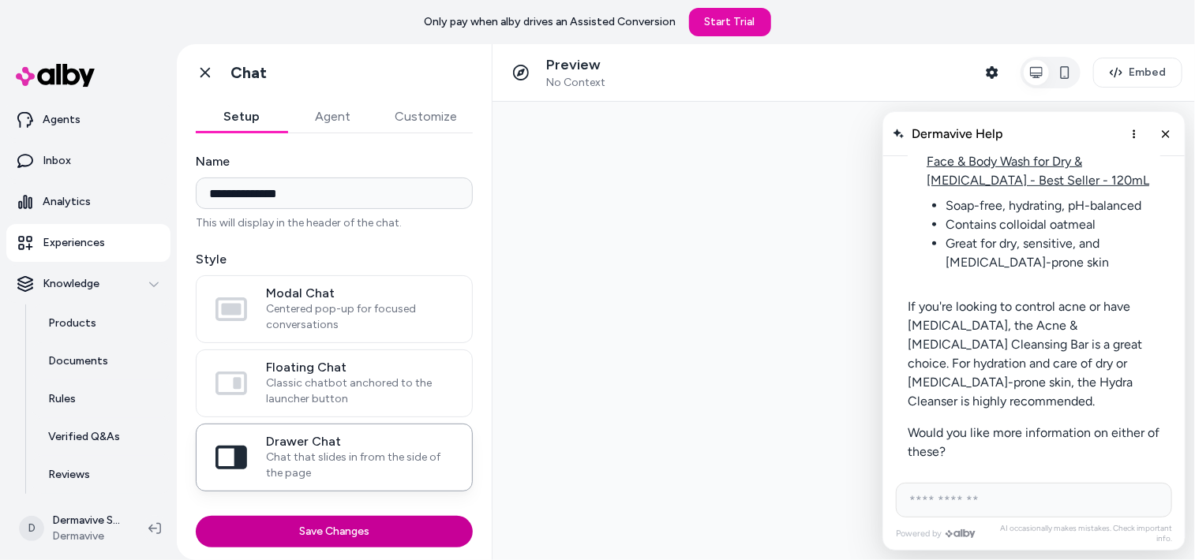
click at [341, 528] on button "Save Changes" at bounding box center [334, 532] width 277 height 32
